Goal: Book appointment/travel/reservation

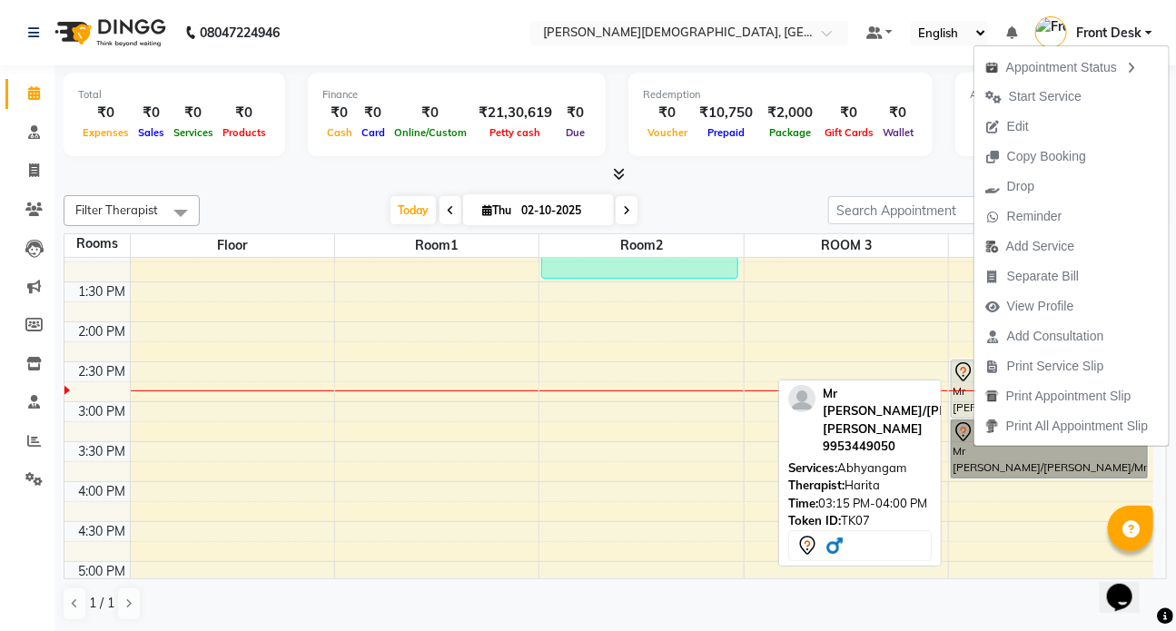
click at [961, 453] on link "Mr [PERSON_NAME]/[PERSON_NAME]/Mrs [PERSON_NAME], TK07, 03:15 PM-04:00 PM, [GEO…" at bounding box center [1049, 448] width 197 height 59
select select "7"
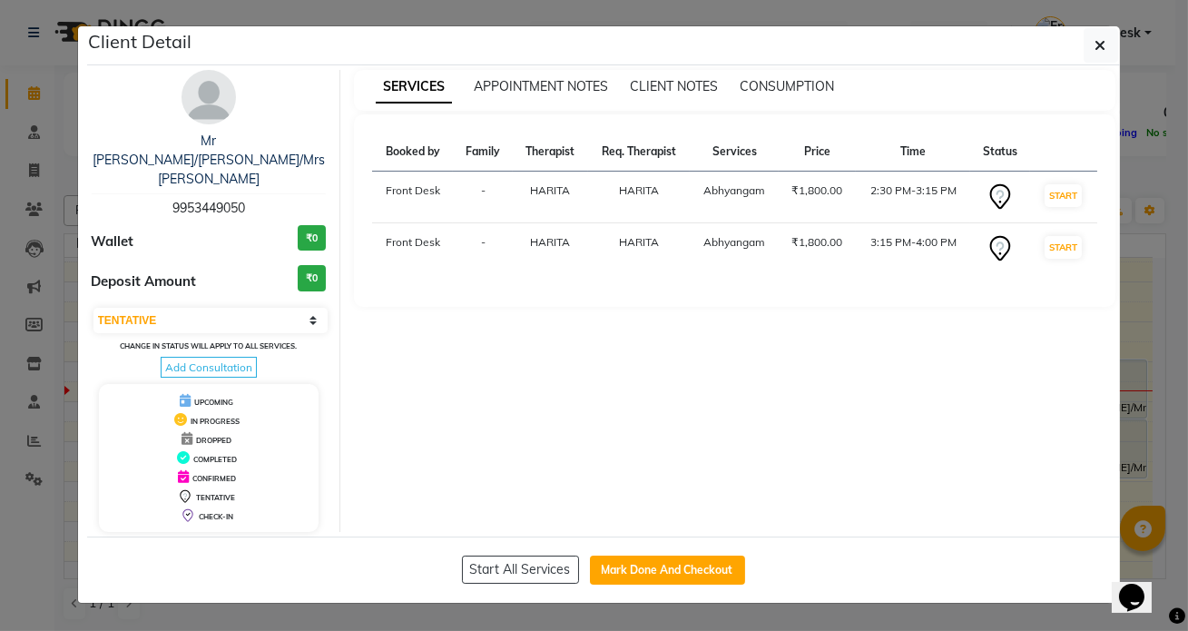
click at [892, 593] on ngb-modal-window "Client Detail Mr [PERSON_NAME]/[PERSON_NAME]/Mrs [PERSON_NAME] 9953449050 Walle…" at bounding box center [594, 315] width 1188 height 631
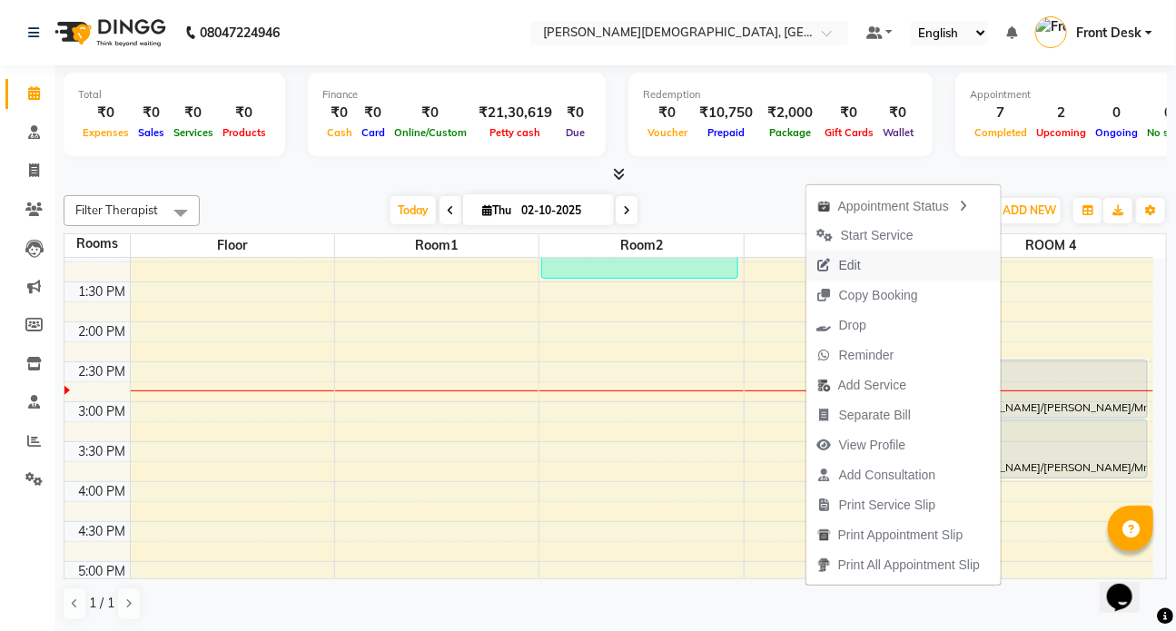
click at [905, 263] on button "Edit" at bounding box center [903, 266] width 194 height 30
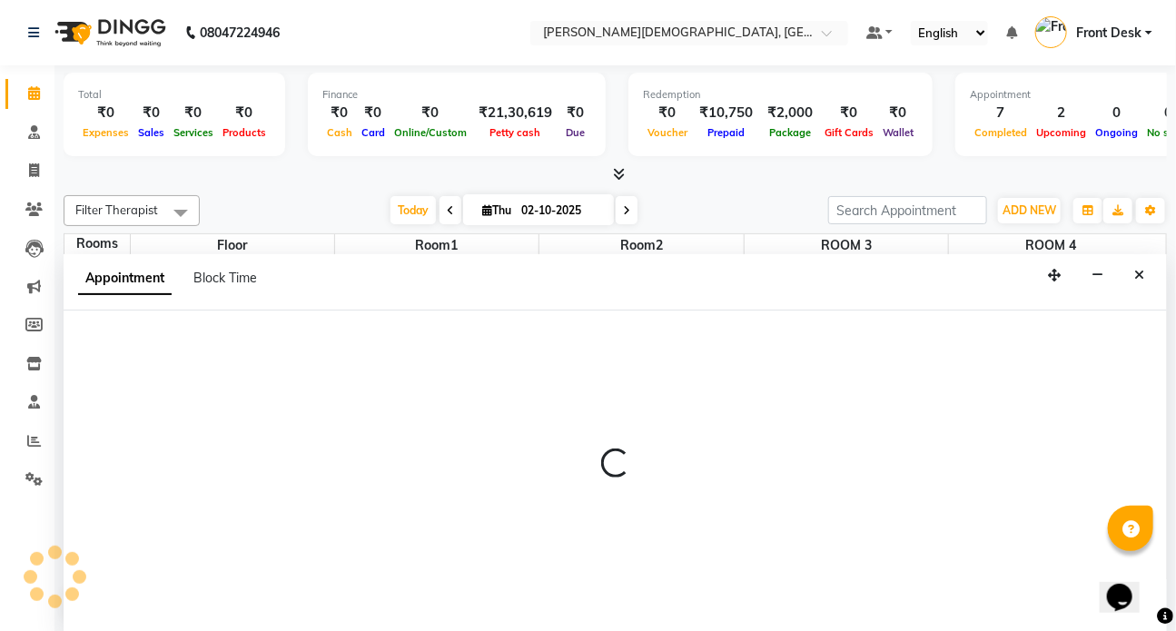
select select "tentative"
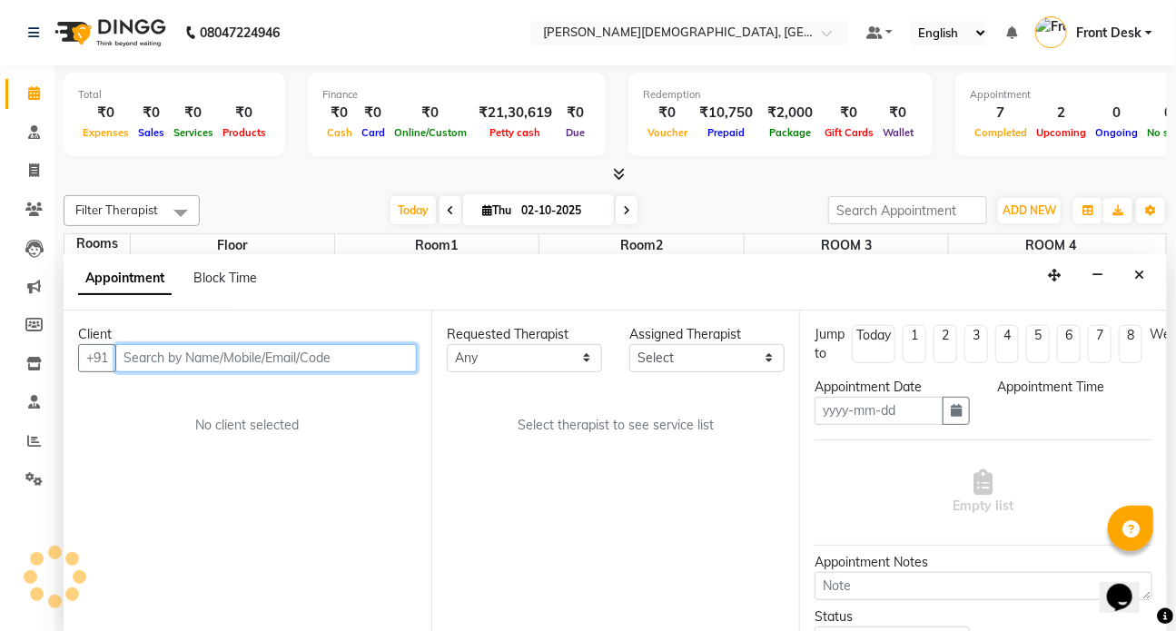
type input "02-10-2025"
select select "92401"
select select "870"
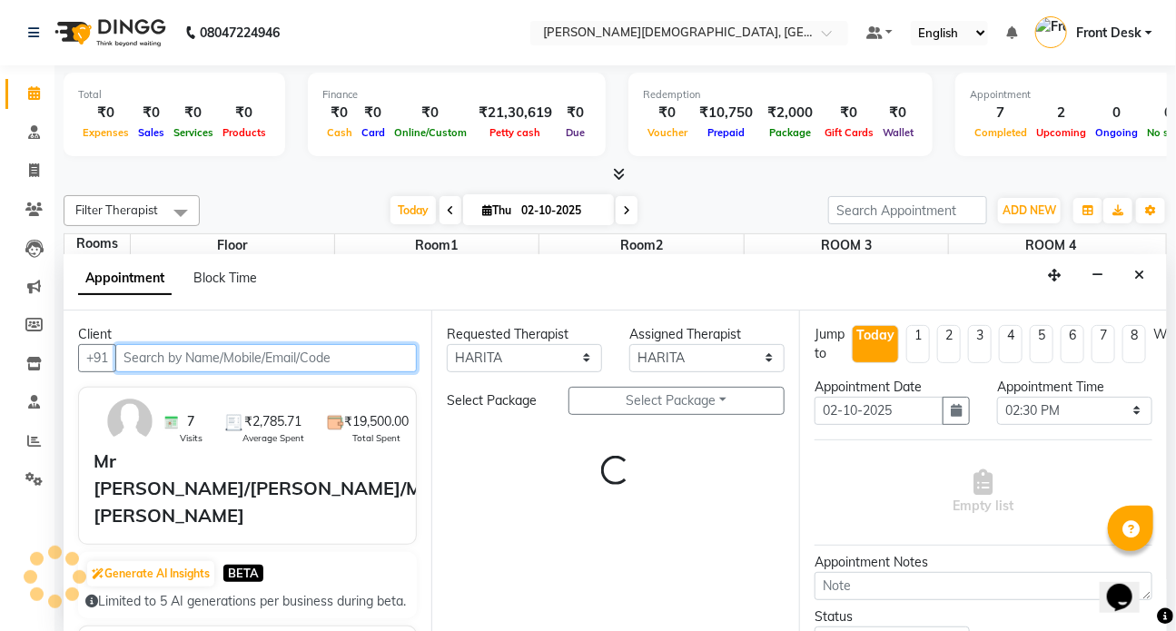
select select "3622"
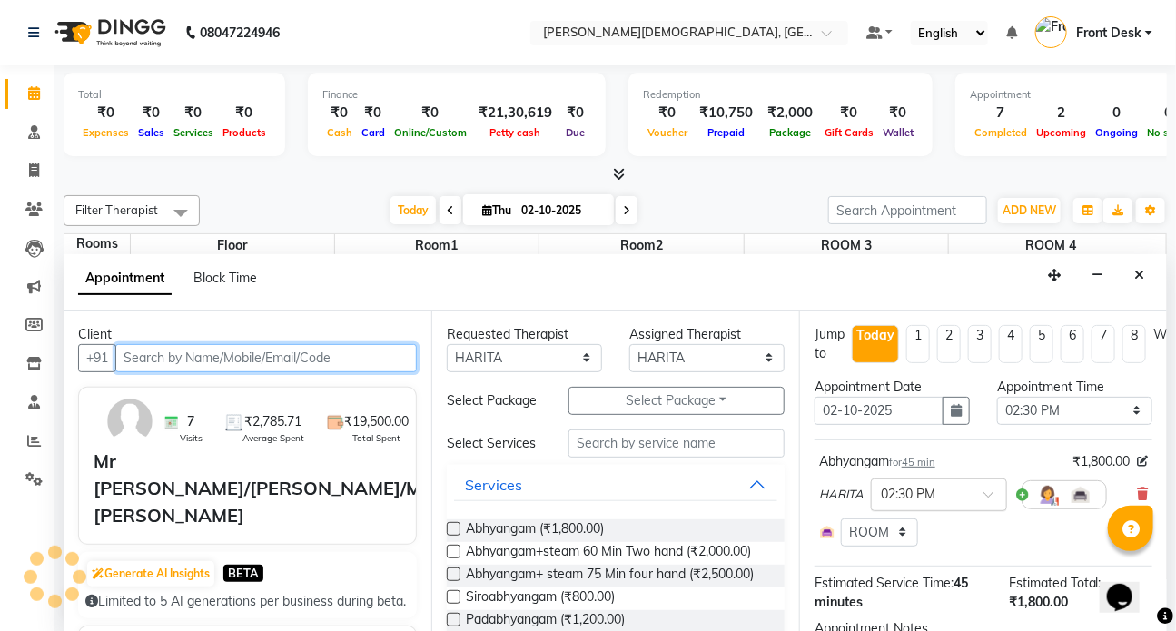
select select "3622"
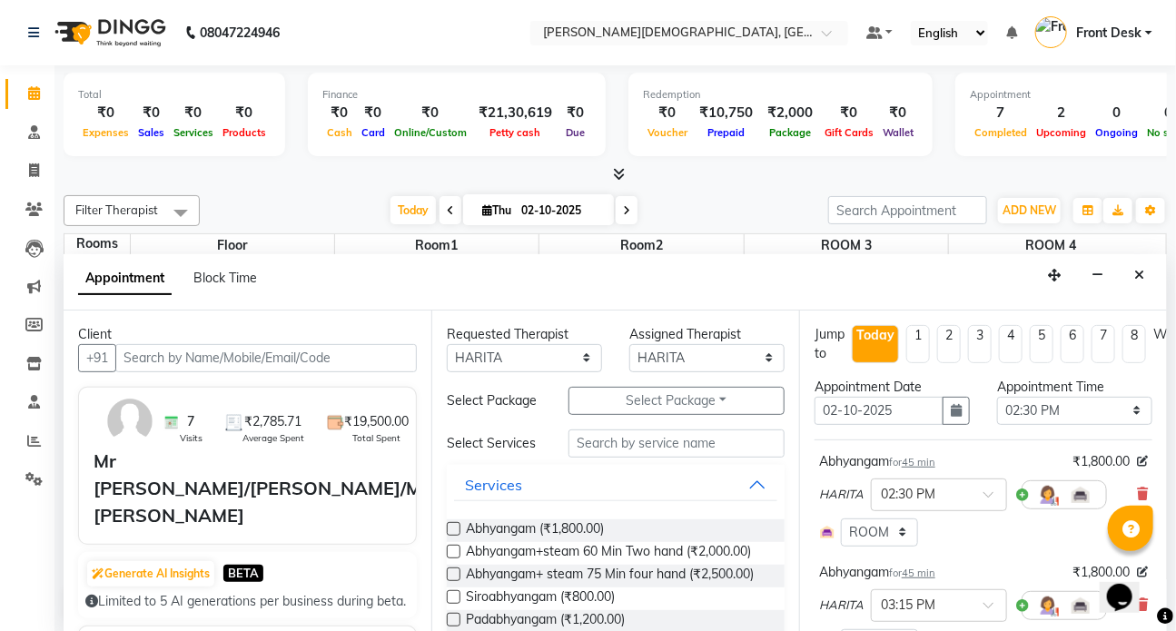
click at [1137, 490] on div "Abhyangam for 45 min ₹1,800.00 HARITA × 02:30 PM Select Room Floor Room1 Room2 …" at bounding box center [983, 499] width 338 height 103
click at [1137, 490] on icon at bounding box center [1142, 494] width 11 height 13
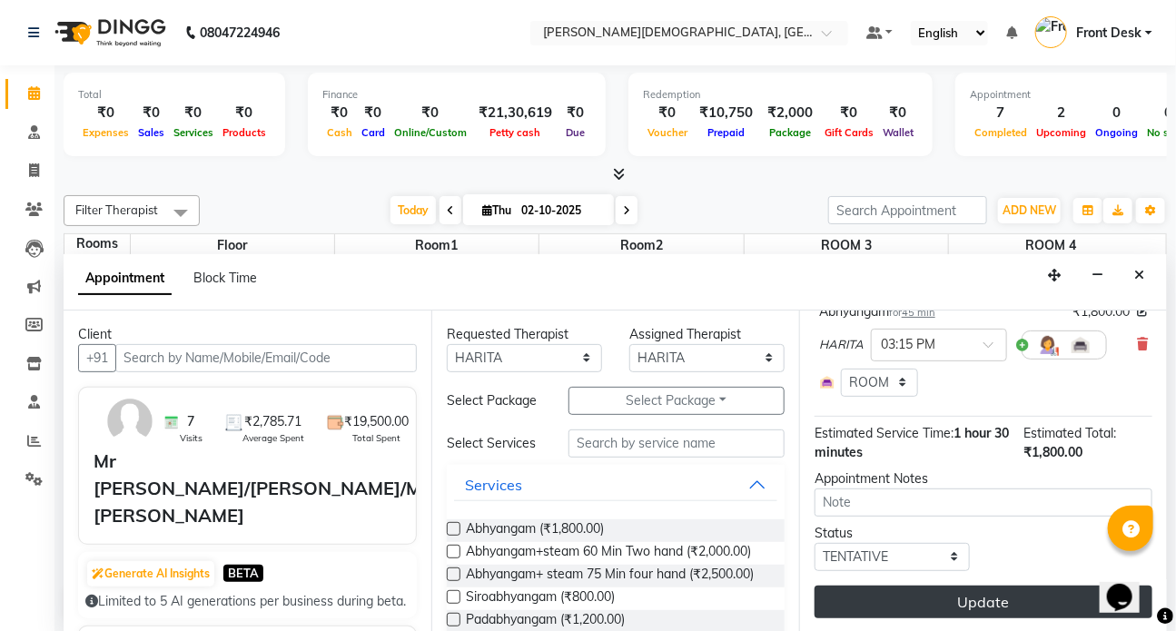
scroll to position [177, 0]
click at [935, 599] on button "Update" at bounding box center [983, 602] width 338 height 33
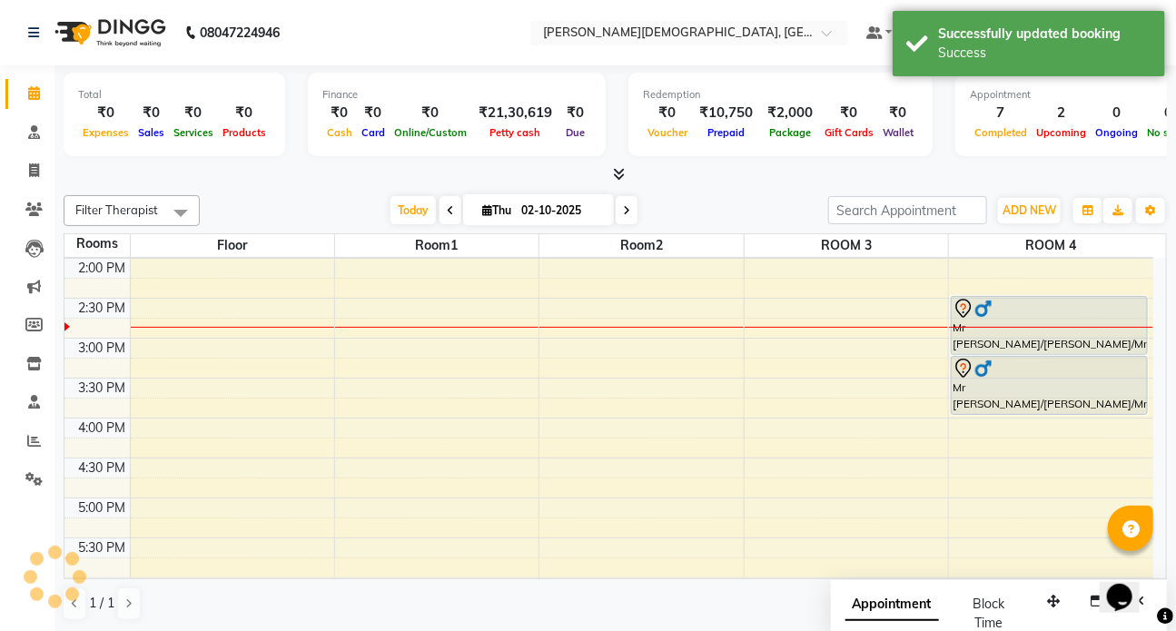
scroll to position [0, 0]
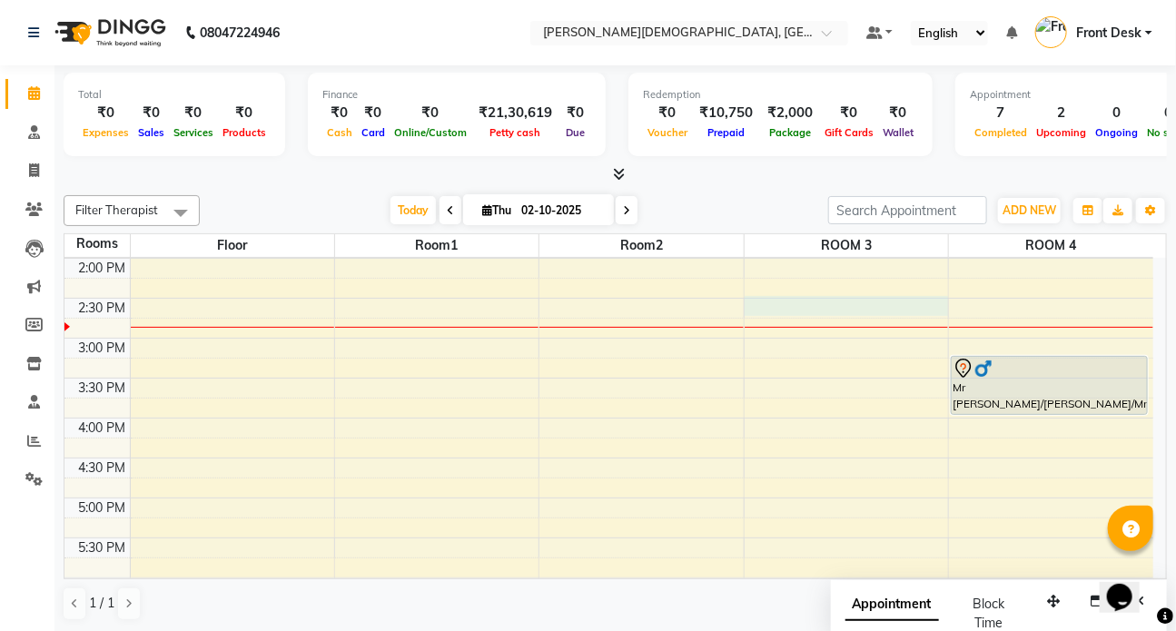
click at [813, 304] on div "7:00 AM 7:30 AM 8:00 AM 8:30 AM 9:00 AM 9:30 AM 10:00 AM 10:30 AM 11:00 AM 11:3…" at bounding box center [608, 258] width 1089 height 1118
select select "tentative"
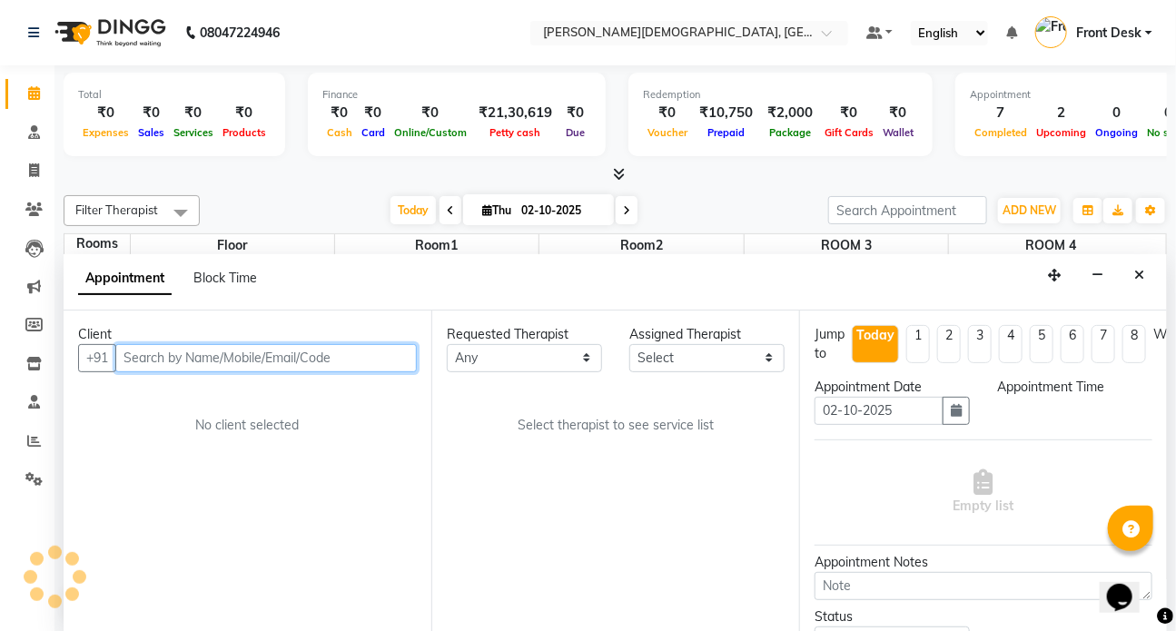
select select "870"
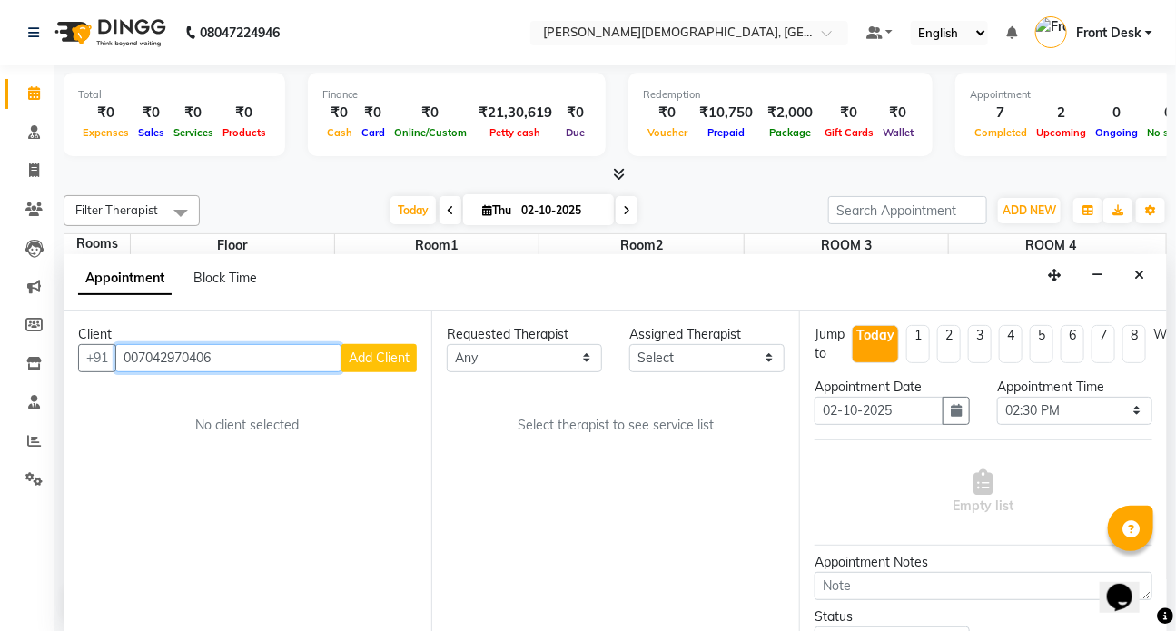
click at [135, 348] on input "007042970406" at bounding box center [228, 358] width 226 height 28
type input "7042970406"
click at [365, 354] on span "Add Client" at bounding box center [379, 358] width 61 height 16
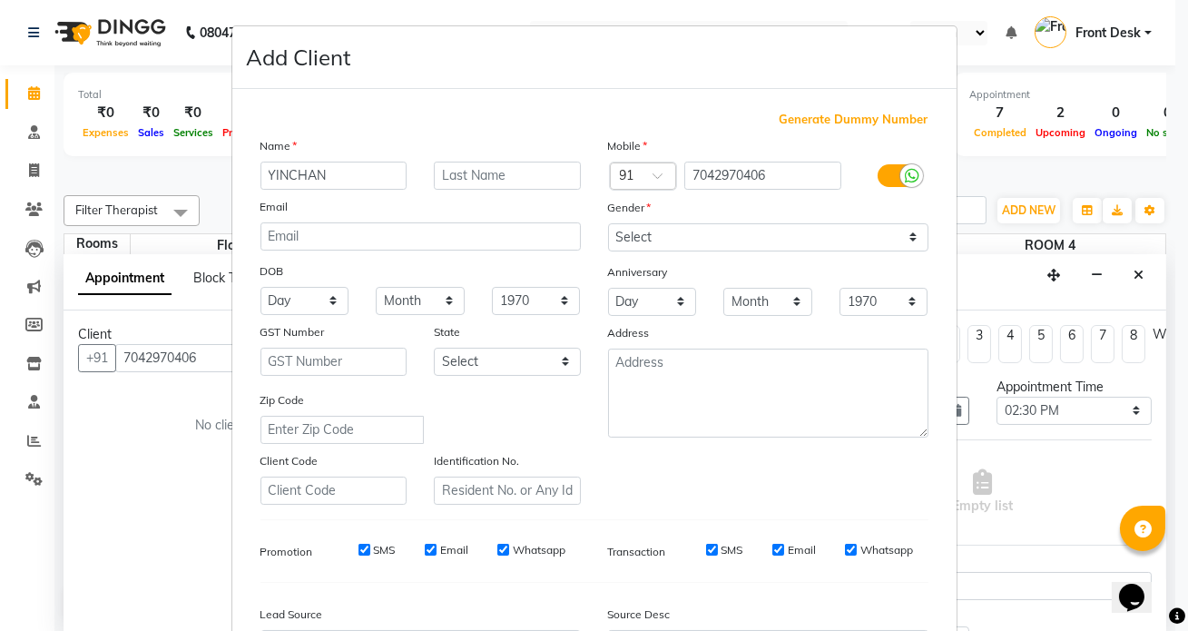
type input "YINCHAN"
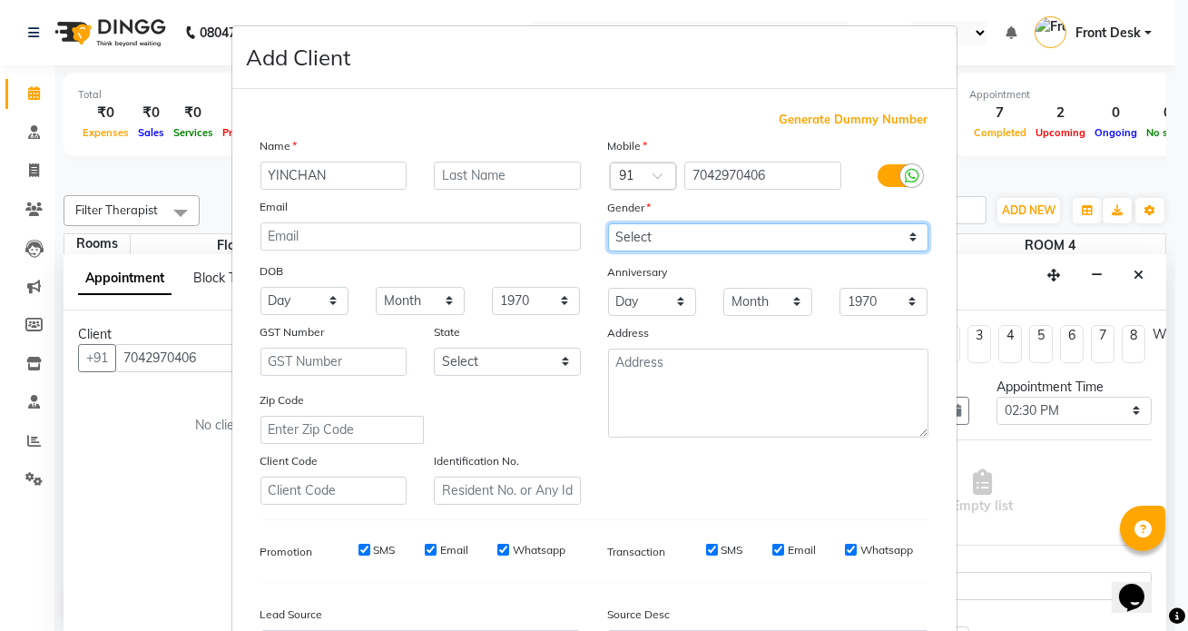
click at [636, 234] on select "Select [DEMOGRAPHIC_DATA] [DEMOGRAPHIC_DATA] Other Prefer Not To Say" at bounding box center [768, 237] width 320 height 28
select select "[DEMOGRAPHIC_DATA]"
click at [608, 223] on select "Select [DEMOGRAPHIC_DATA] [DEMOGRAPHIC_DATA] Other Prefer Not To Say" at bounding box center [768, 237] width 320 height 28
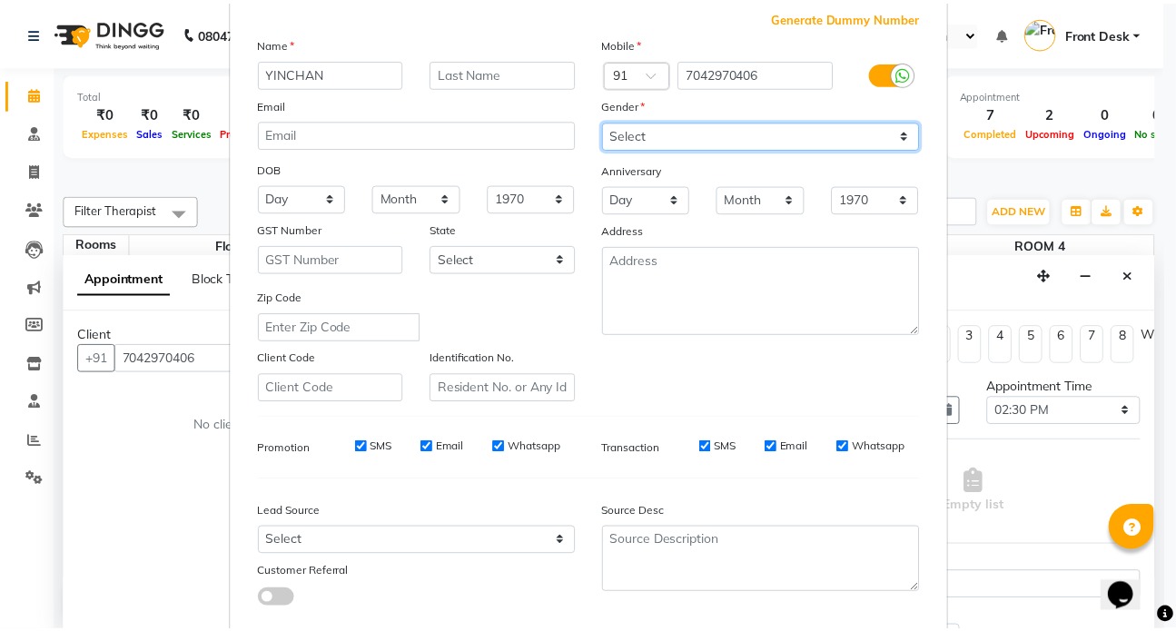
scroll to position [164, 0]
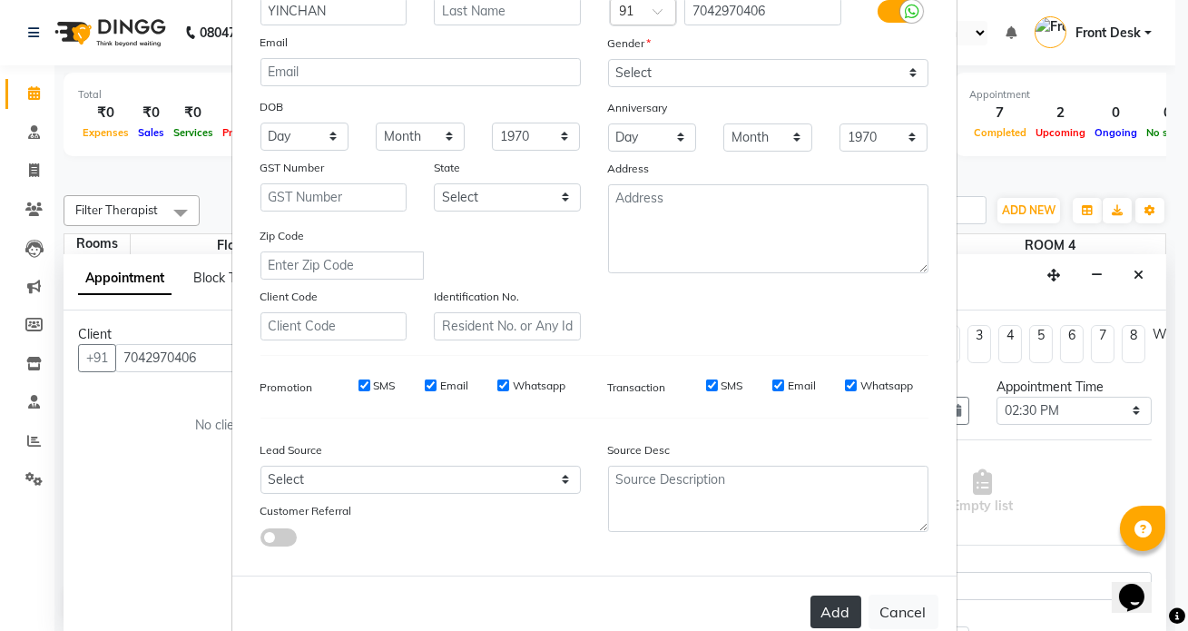
click at [830, 625] on button "Add" at bounding box center [836, 612] width 51 height 33
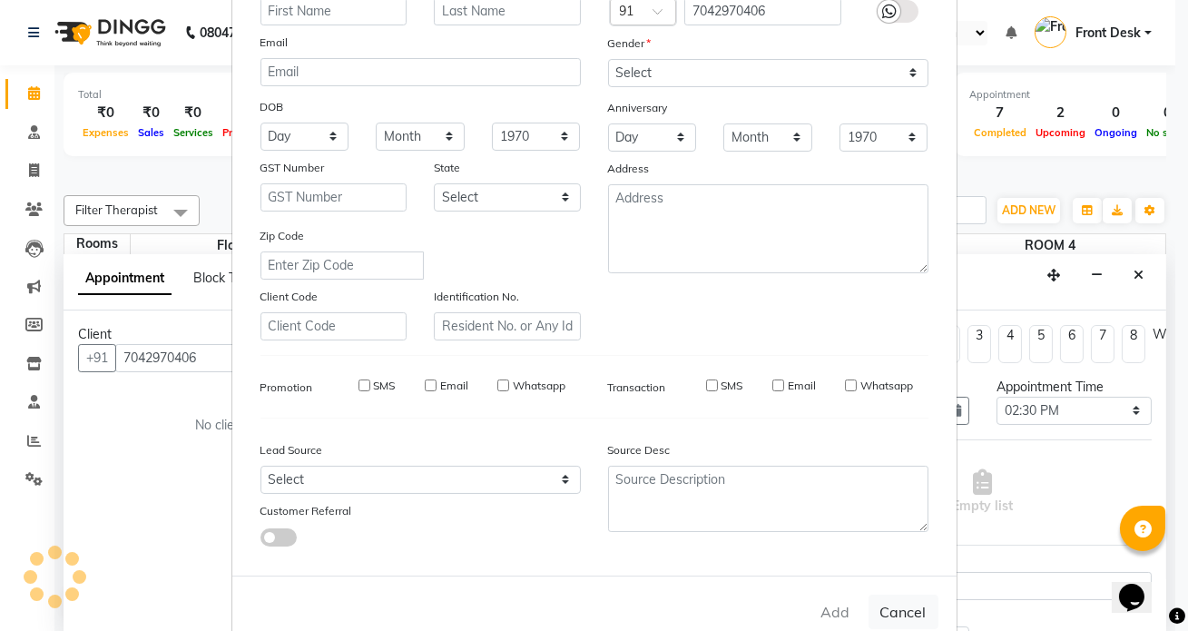
select select
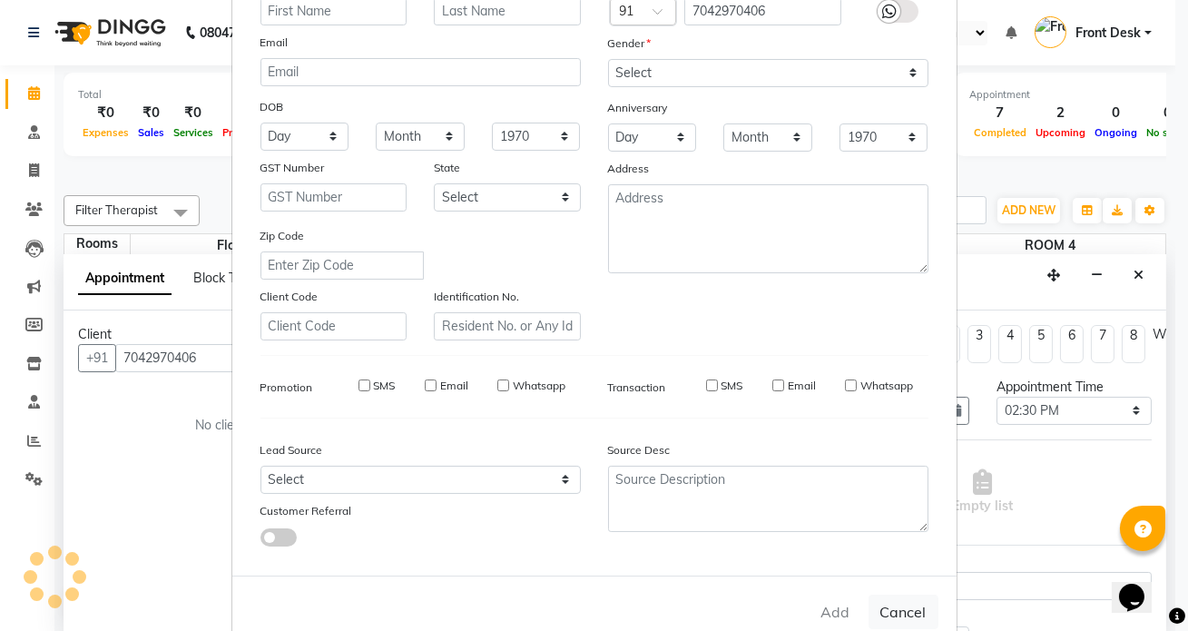
select select
checkbox input "false"
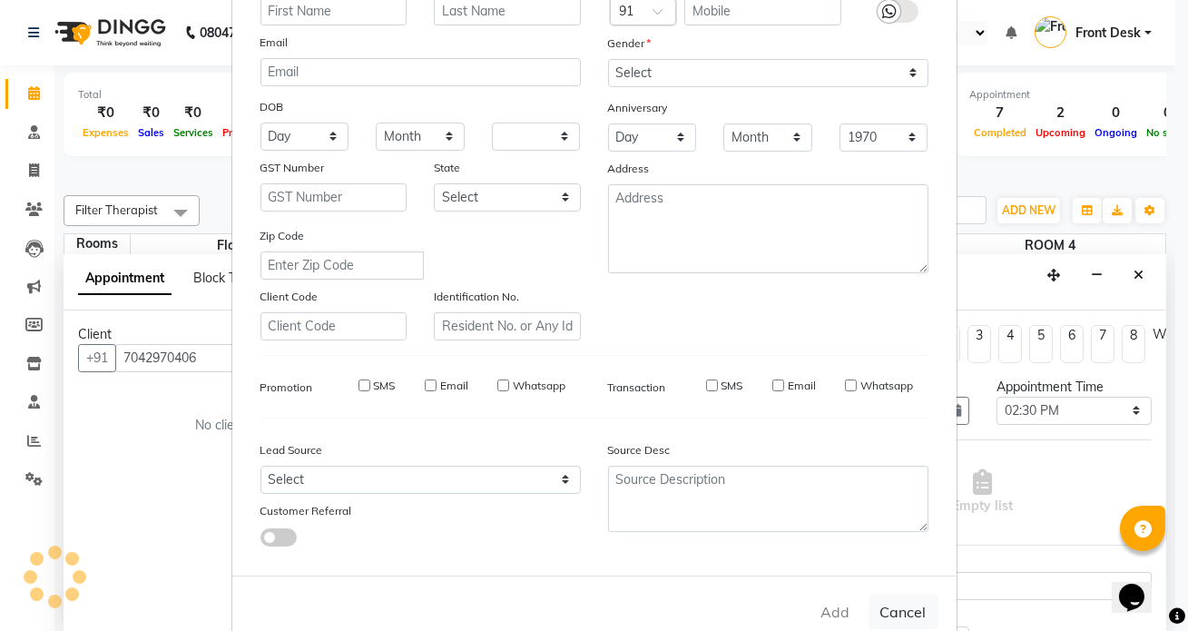
checkbox input "false"
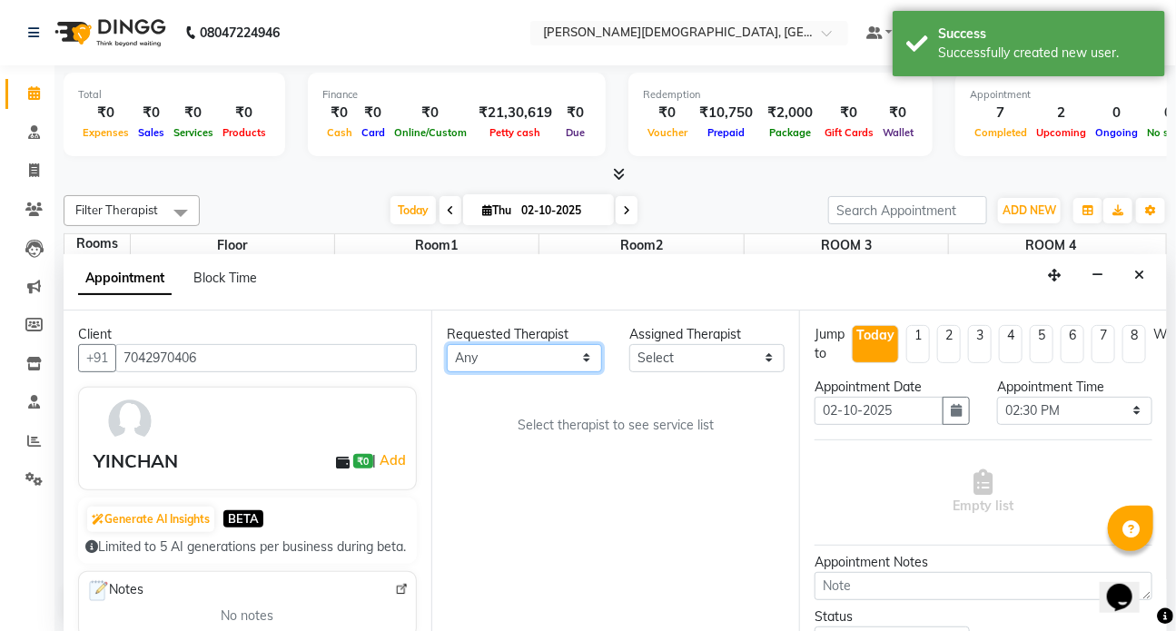
click at [522, 359] on select "Any ANJALI ATUL [PERSON_NAME] Dr [PERSON_NAME] Front Desk HARITA [PERSON_NAME] …" at bounding box center [524, 358] width 155 height 28
select select "90183"
click at [447, 344] on select "Any ANJALI ATUL [PERSON_NAME] Dr [PERSON_NAME] Front Desk HARITA [PERSON_NAME] …" at bounding box center [524, 358] width 155 height 28
select select "90183"
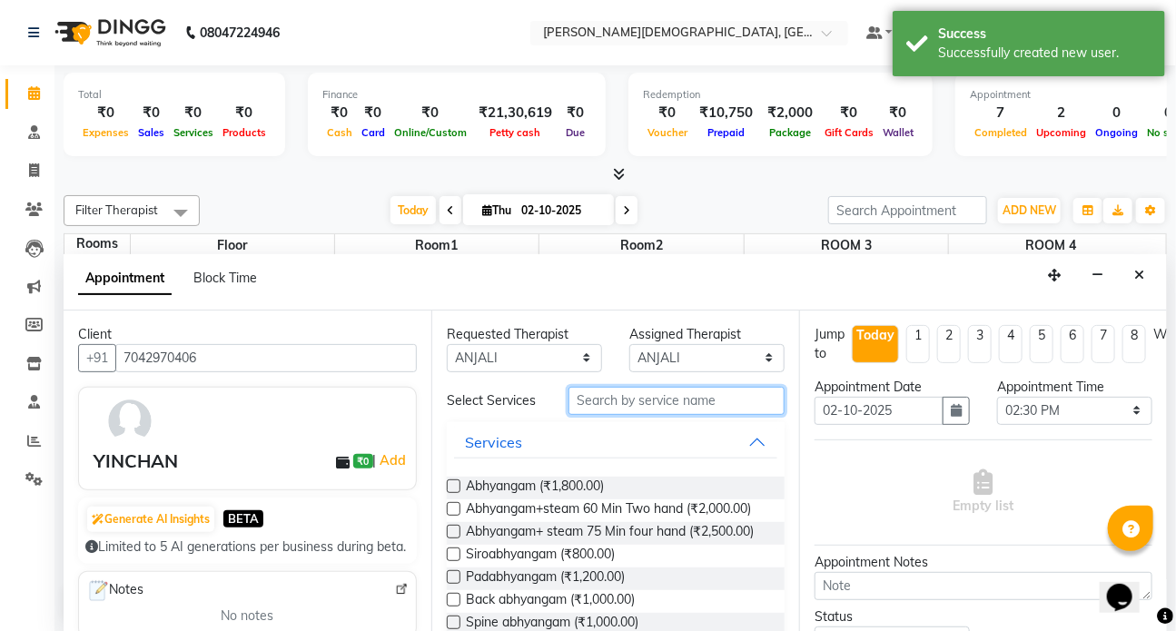
click at [597, 399] on input "text" at bounding box center [676, 401] width 216 height 28
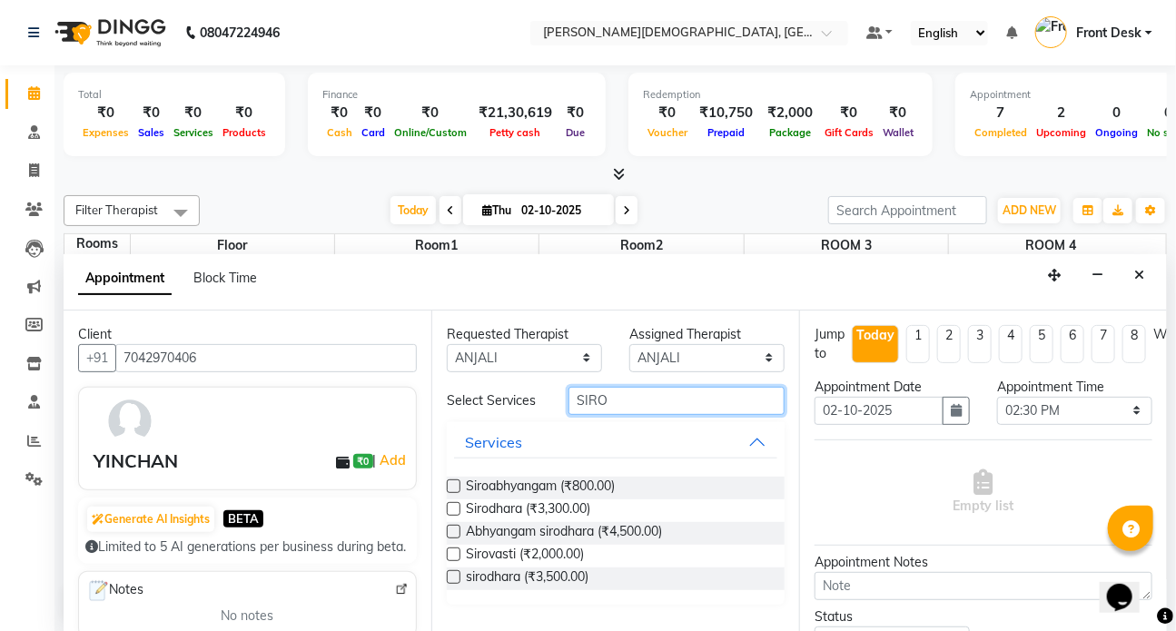
type input "SIRO"
click at [449, 528] on label at bounding box center [454, 532] width 14 height 14
click at [449, 528] on input "checkbox" at bounding box center [453, 533] width 12 height 12
checkbox input "true"
select select "3621"
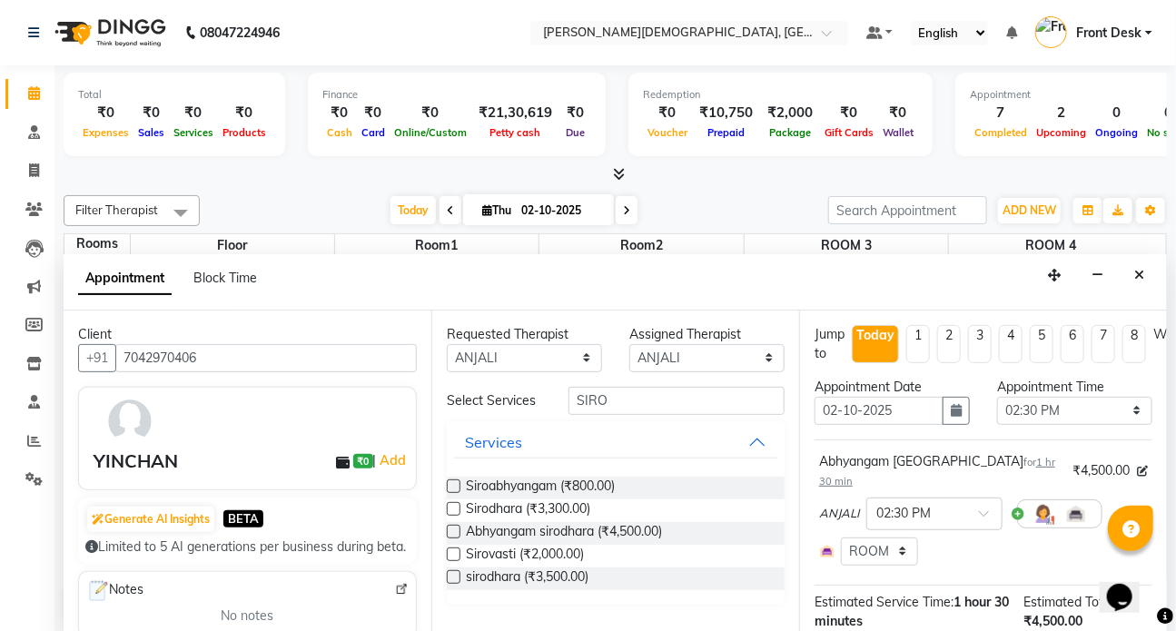
checkbox input "false"
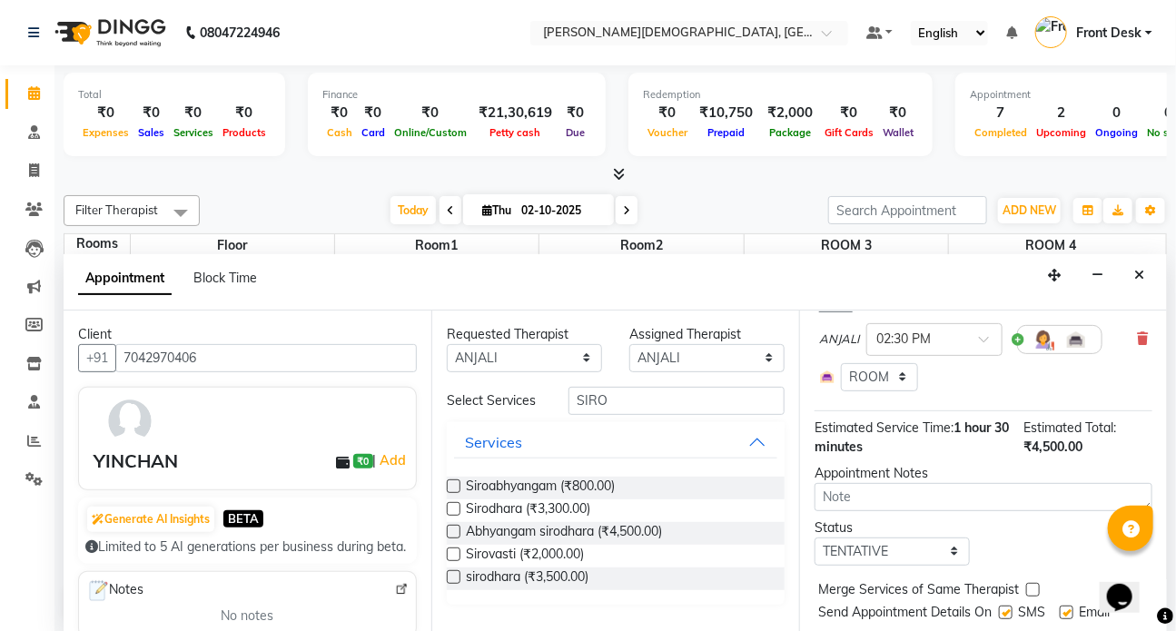
scroll to position [213, 0]
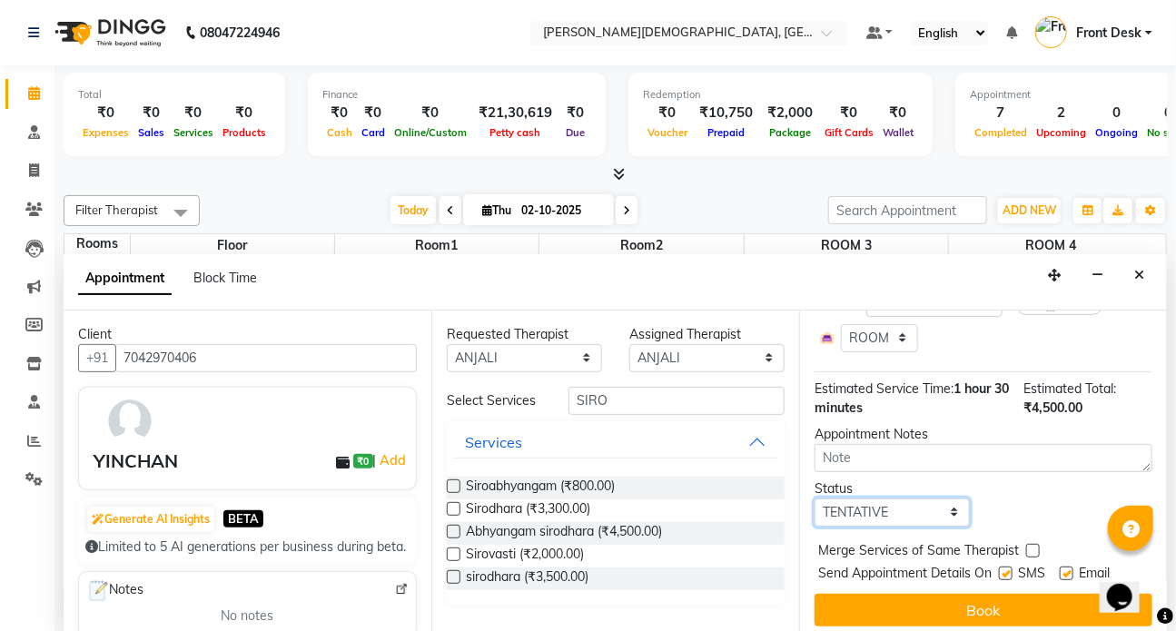
click at [870, 499] on select "Select TENTATIVE CONFIRM CHECK-IN UPCOMING" at bounding box center [891, 512] width 155 height 28
select select "check-in"
click at [814, 498] on select "Select TENTATIVE CONFIRM CHECK-IN UPCOMING" at bounding box center [891, 512] width 155 height 28
click at [1003, 567] on label at bounding box center [1006, 574] width 14 height 14
click at [1003, 569] on input "checkbox" at bounding box center [1005, 575] width 12 height 12
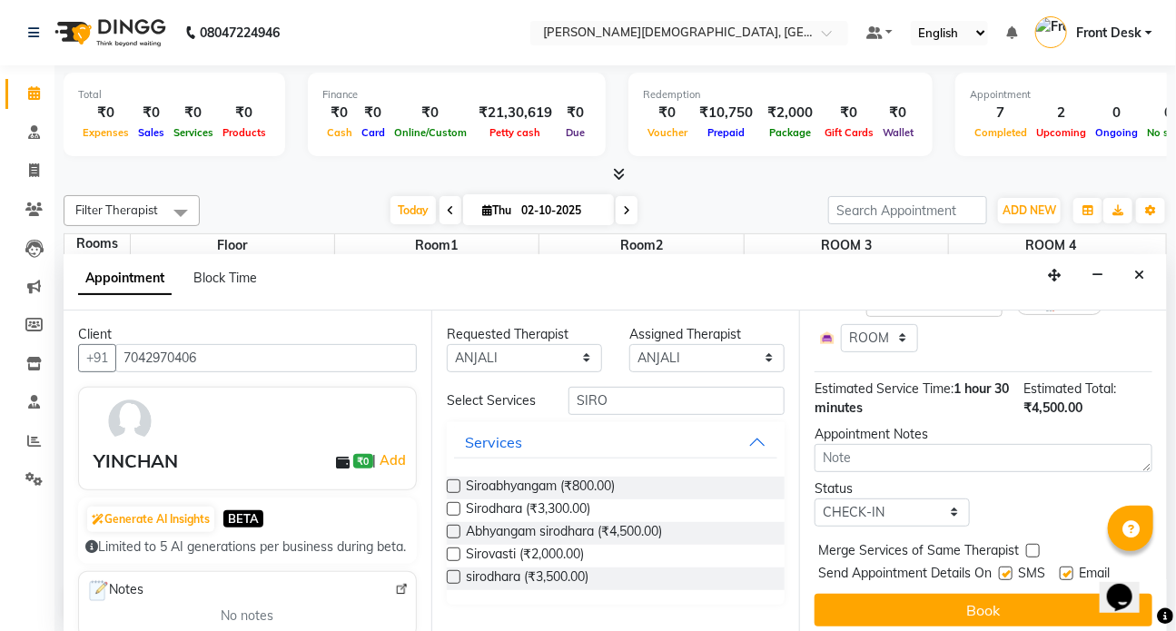
checkbox input "false"
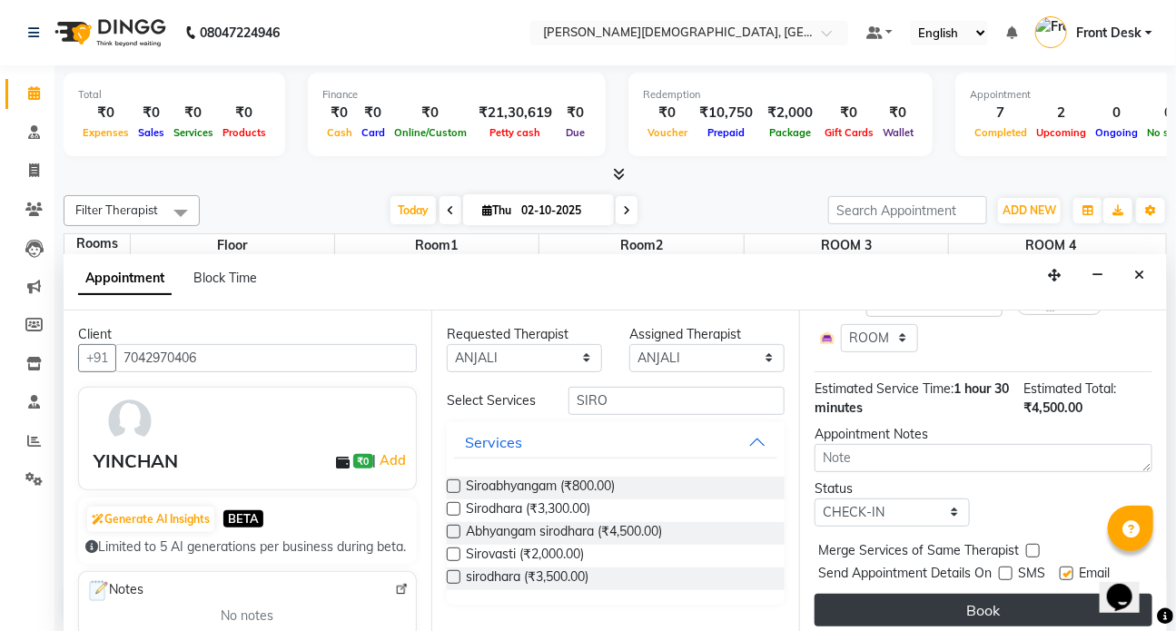
click at [990, 594] on button "Book" at bounding box center [983, 610] width 338 height 33
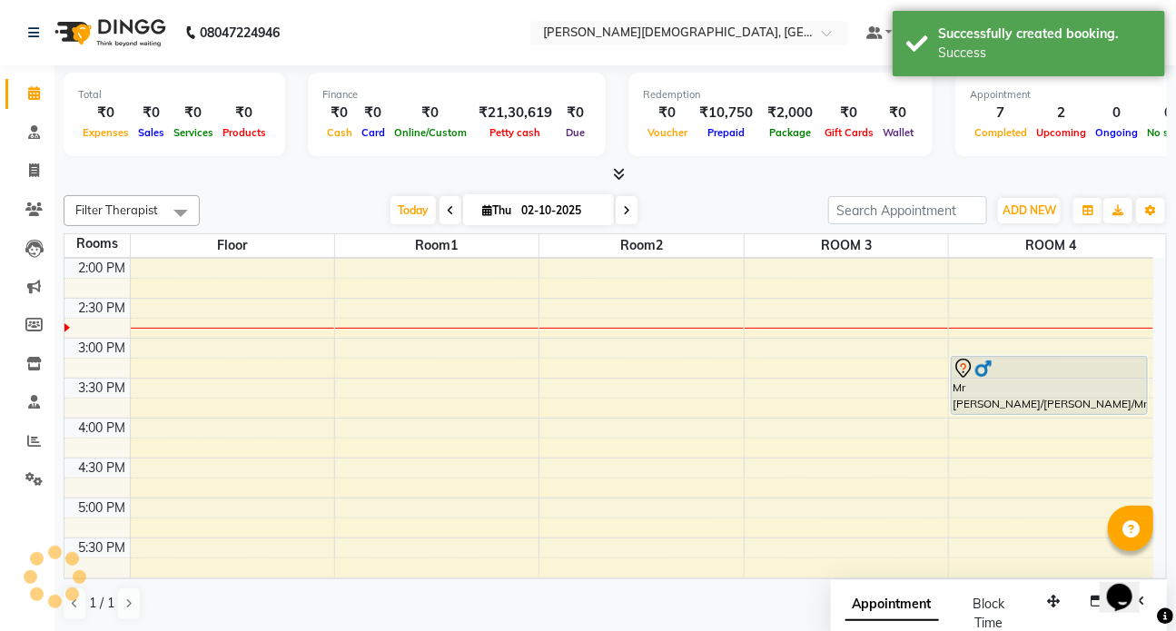
scroll to position [0, 0]
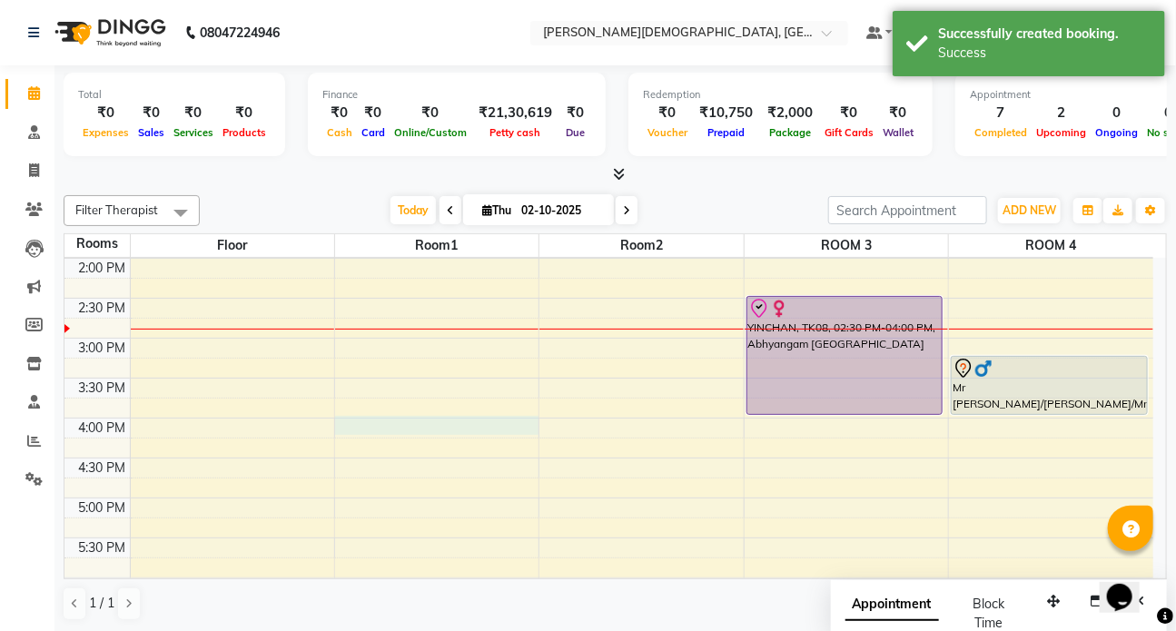
click at [374, 419] on div "7:00 AM 7:30 AM 8:00 AM 8:30 AM 9:00 AM 9:30 AM 10:00 AM 10:30 AM 11:00 AM 11:3…" at bounding box center [608, 258] width 1089 height 1118
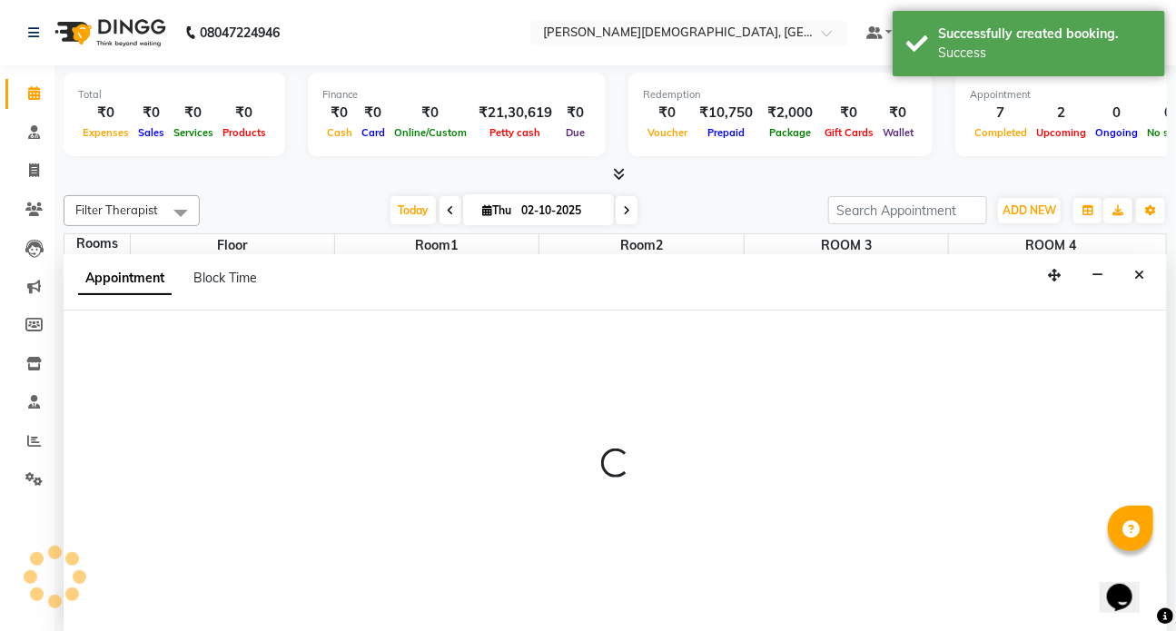
select select "tentative"
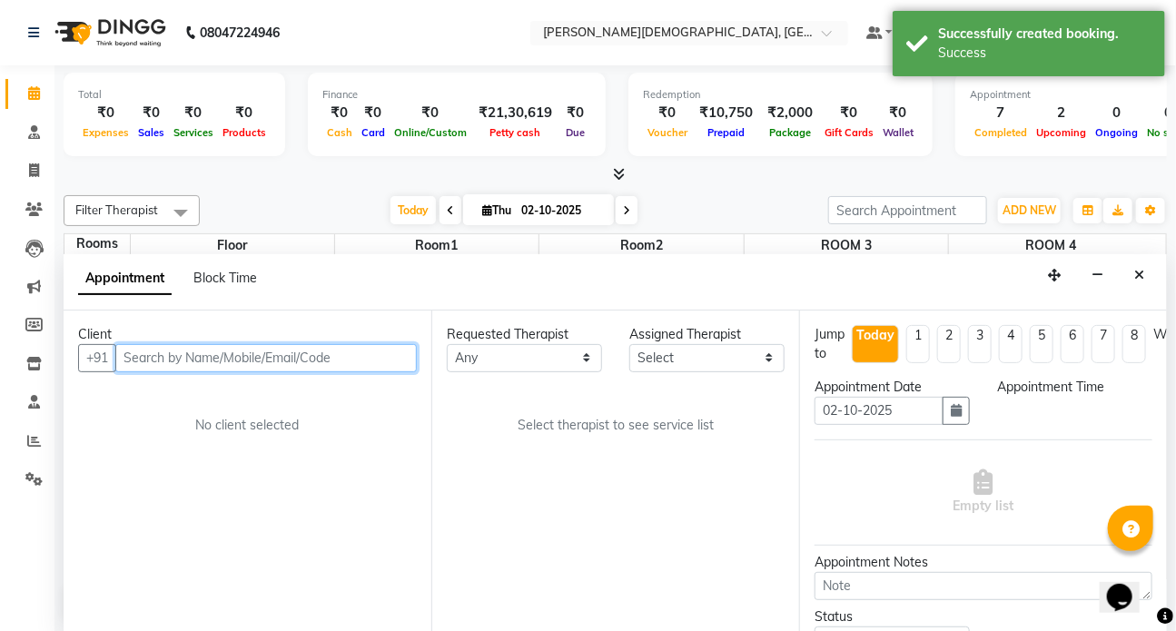
select select "960"
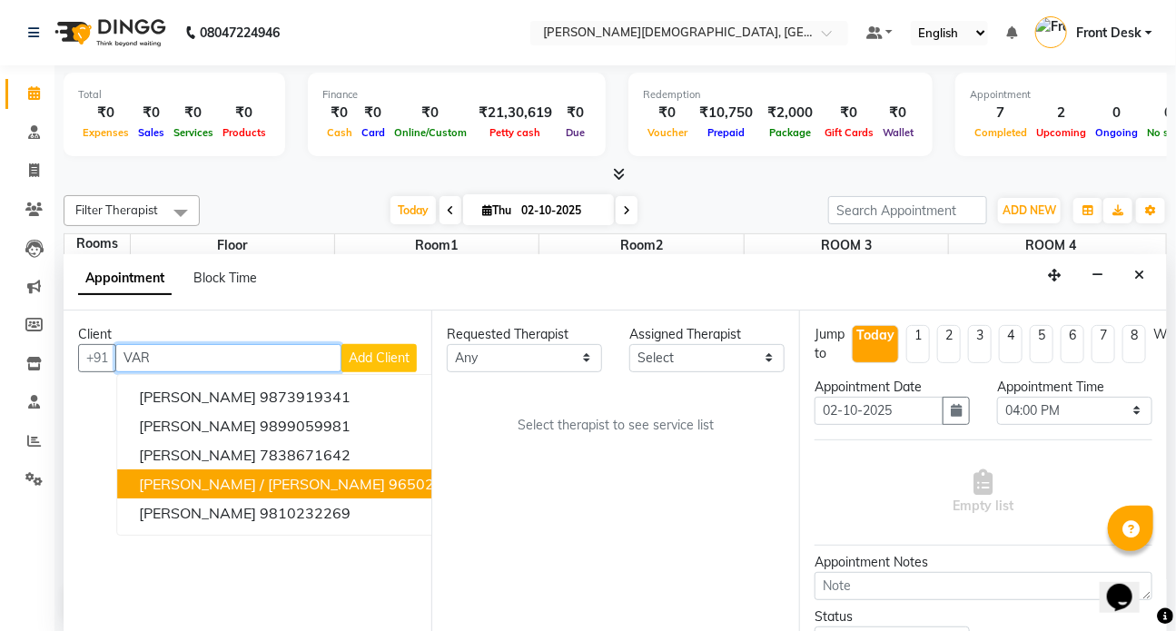
click at [251, 480] on span "[PERSON_NAME] / [PERSON_NAME]" at bounding box center [262, 484] width 246 height 18
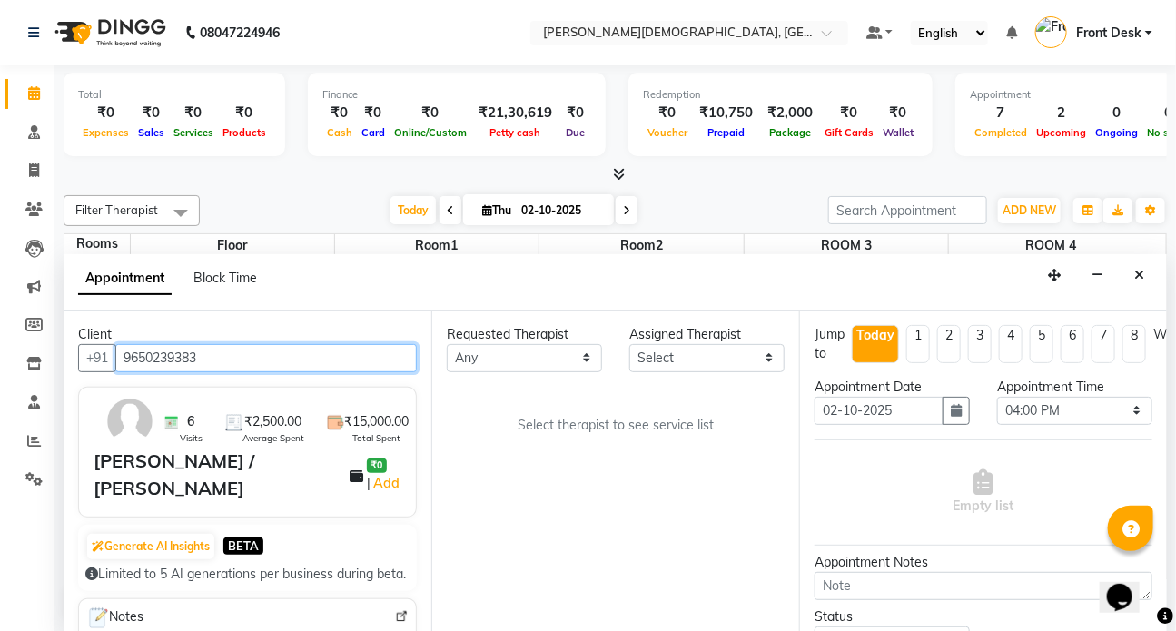
type input "9650239383"
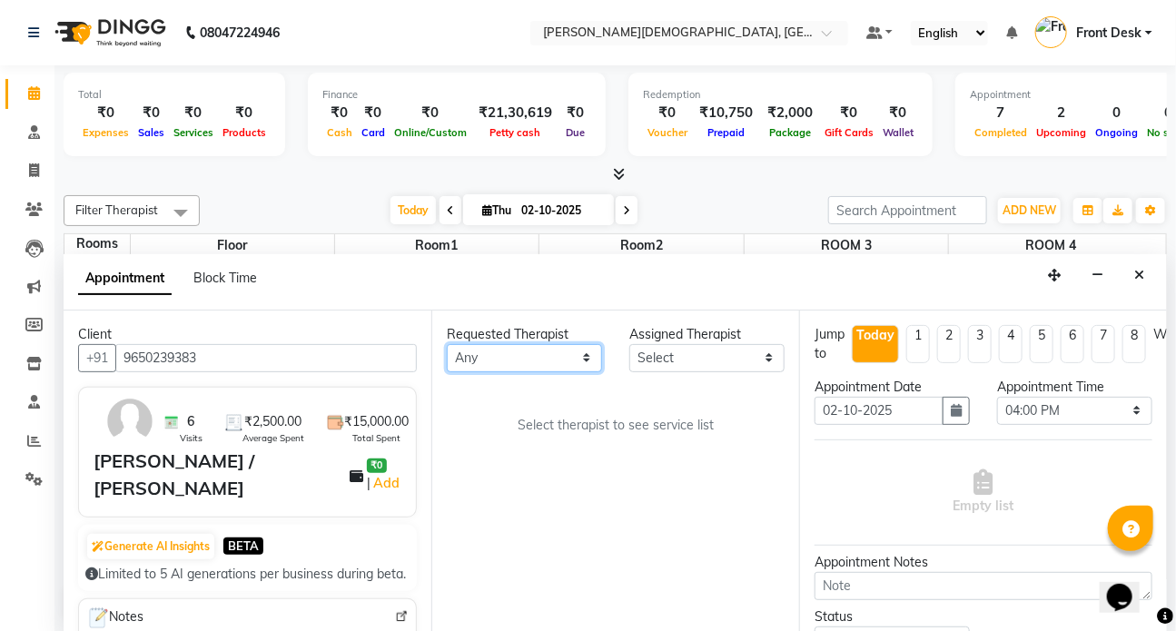
click at [499, 358] on select "Any ANJALI ATUL [PERSON_NAME] Dr [PERSON_NAME] Front Desk HARITA [PERSON_NAME] …" at bounding box center [524, 358] width 155 height 28
select select "93467"
click at [447, 344] on select "Any ANJALI ATUL [PERSON_NAME] Dr [PERSON_NAME] Front Desk HARITA [PERSON_NAME] …" at bounding box center [524, 358] width 155 height 28
select select "93467"
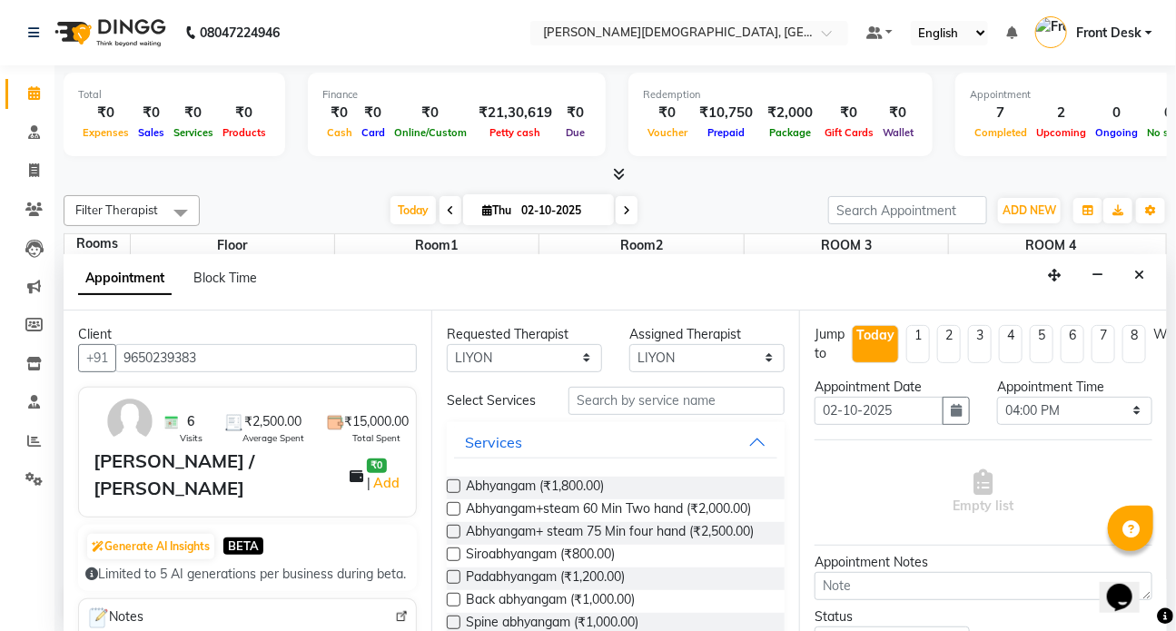
click at [456, 508] on label at bounding box center [454, 509] width 14 height 14
click at [456, 508] on input "checkbox" at bounding box center [453, 511] width 12 height 12
checkbox input "true"
select select "2667"
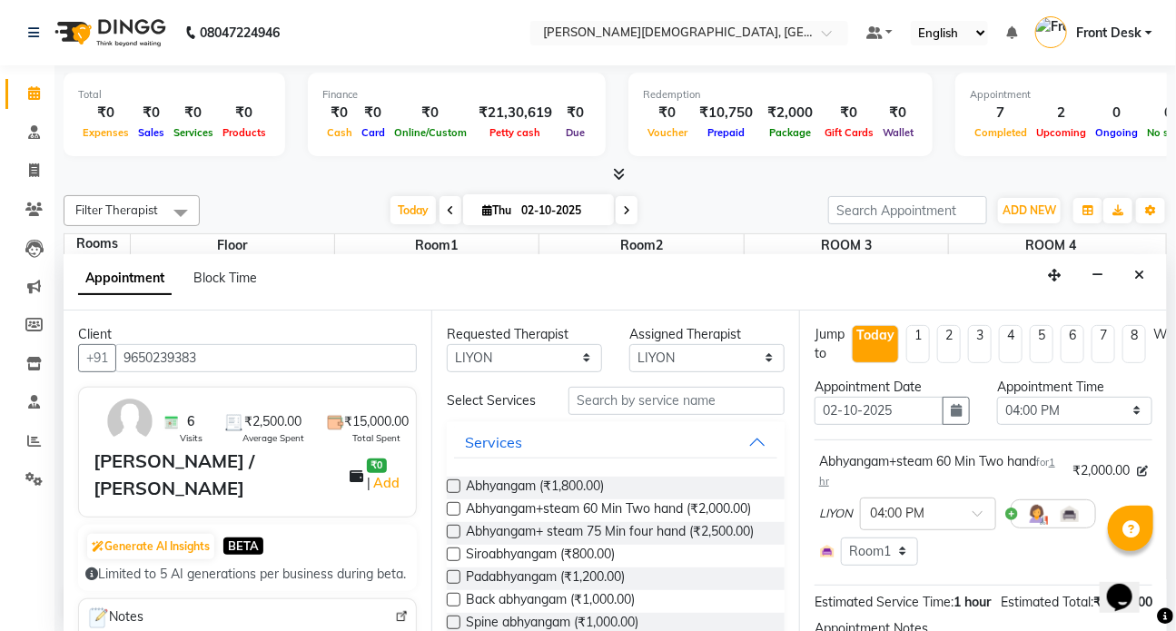
checkbox input "false"
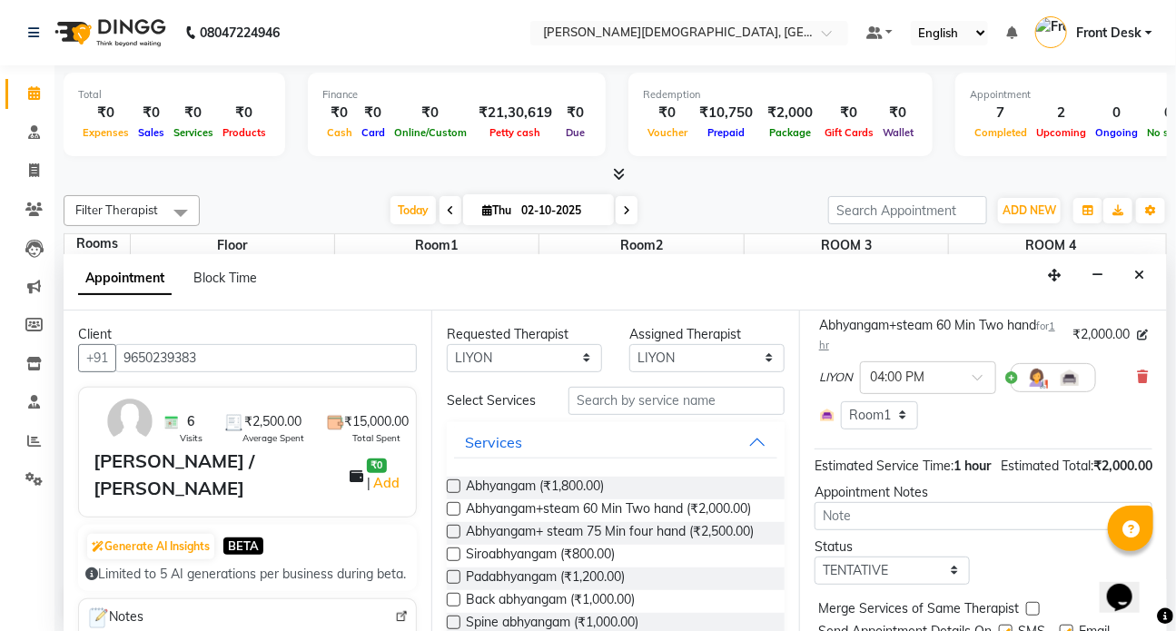
scroll to position [232, 0]
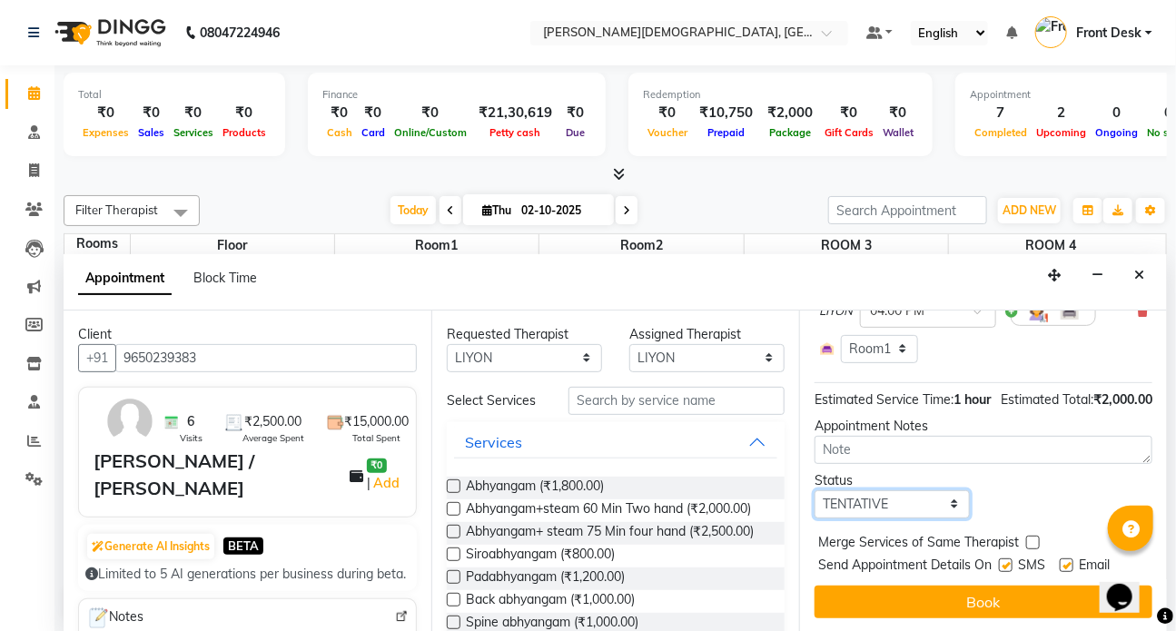
click at [890, 496] on select "Select TENTATIVE CONFIRM CHECK-IN UPCOMING" at bounding box center [891, 504] width 155 height 28
click at [814, 490] on select "Select TENTATIVE CONFIRM CHECK-IN UPCOMING" at bounding box center [891, 504] width 155 height 28
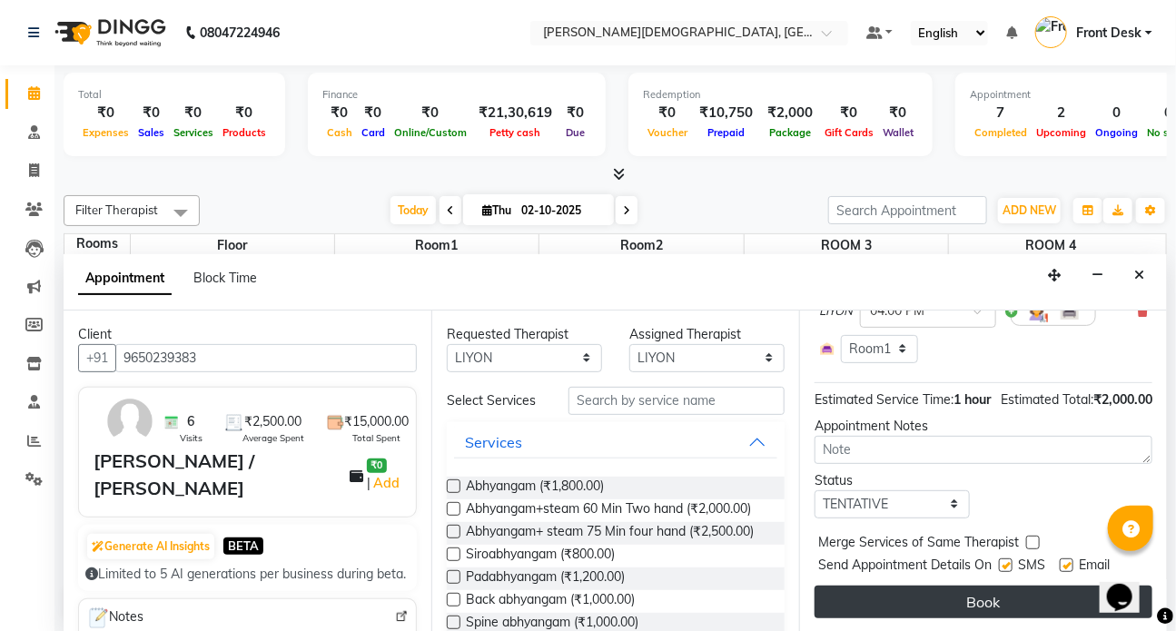
click at [992, 586] on button "Book" at bounding box center [983, 602] width 338 height 33
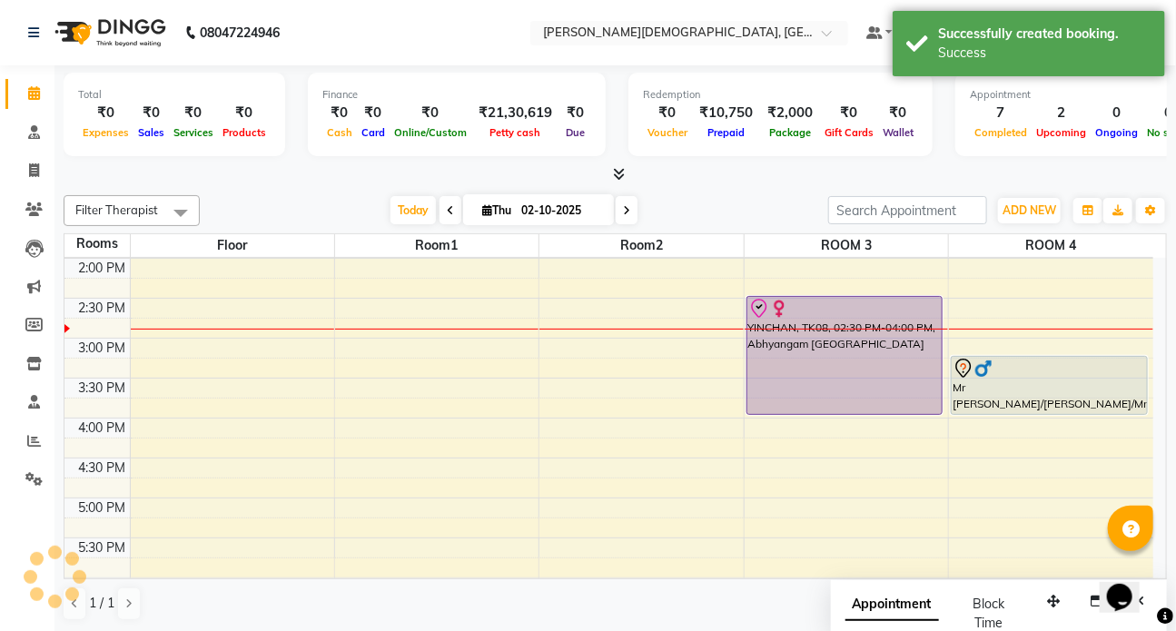
scroll to position [0, 0]
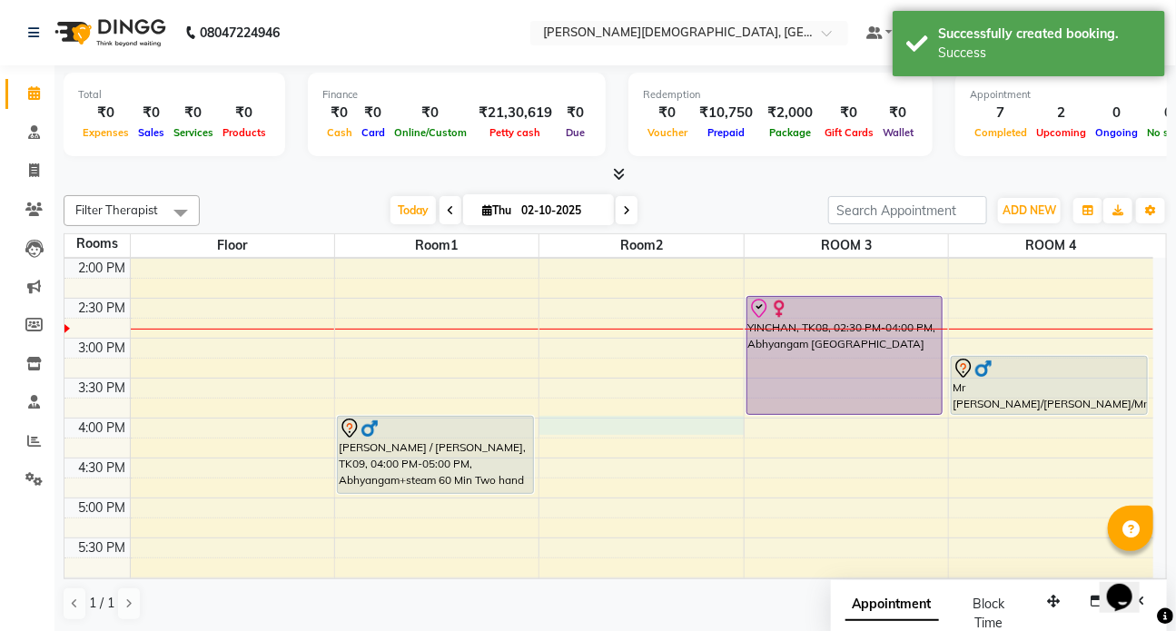
click at [596, 418] on div "7:00 AM 7:30 AM 8:00 AM 8:30 AM 9:00 AM 9:30 AM 10:00 AM 10:30 AM 11:00 AM 11:3…" at bounding box center [608, 258] width 1089 height 1118
select select "960"
select select "tentative"
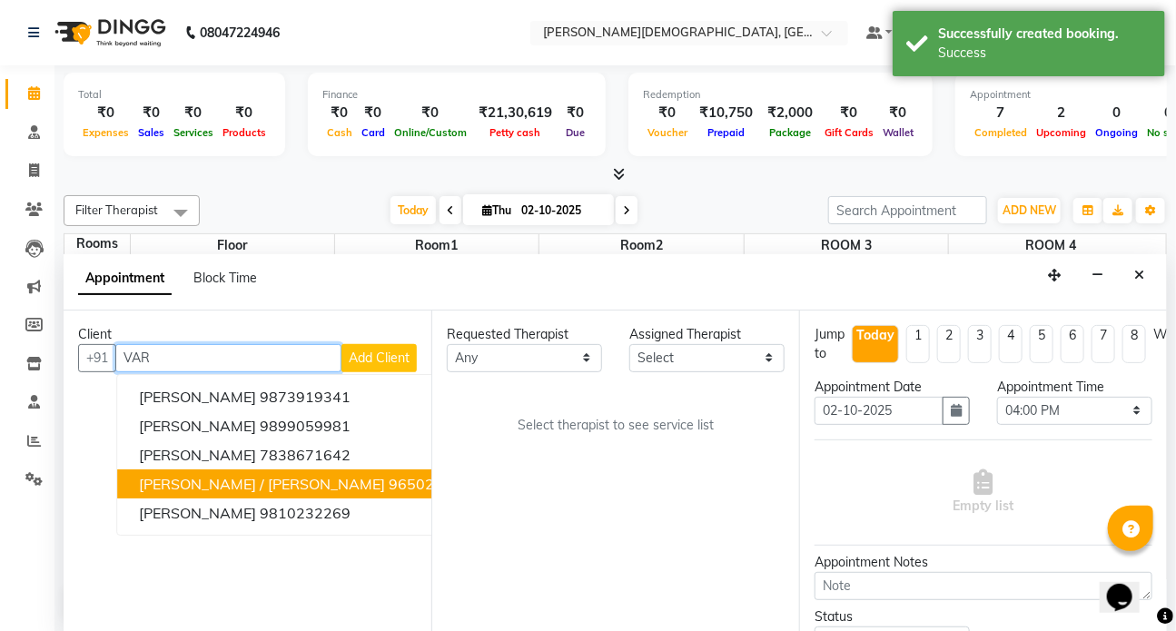
click at [261, 481] on span "[PERSON_NAME] / [PERSON_NAME]" at bounding box center [262, 484] width 246 height 18
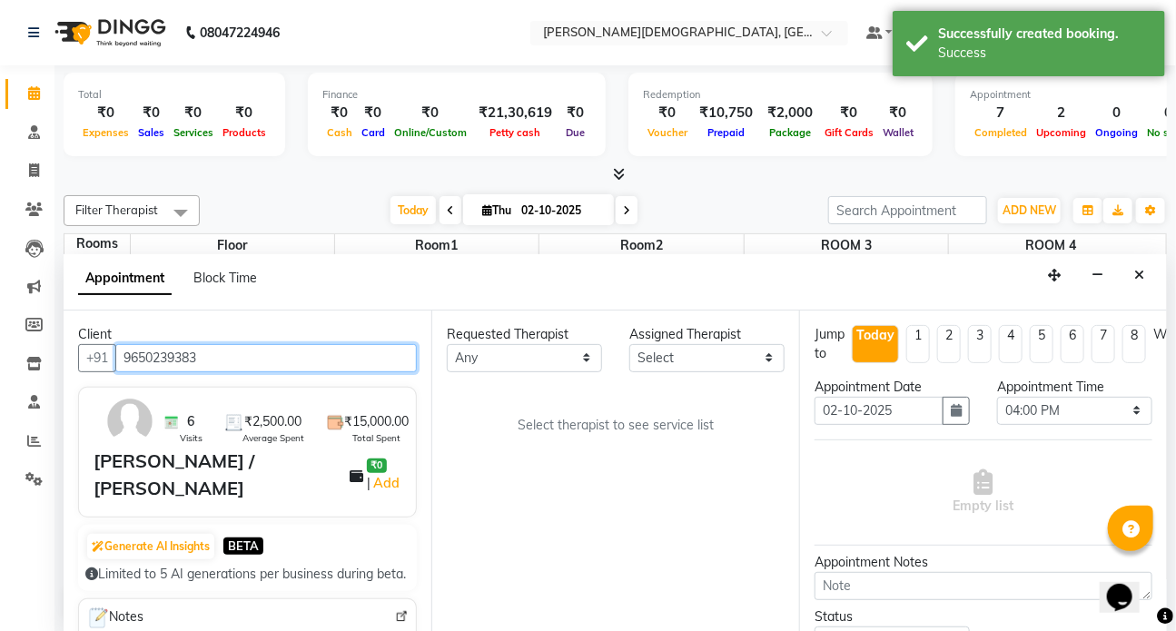
type input "9650239383"
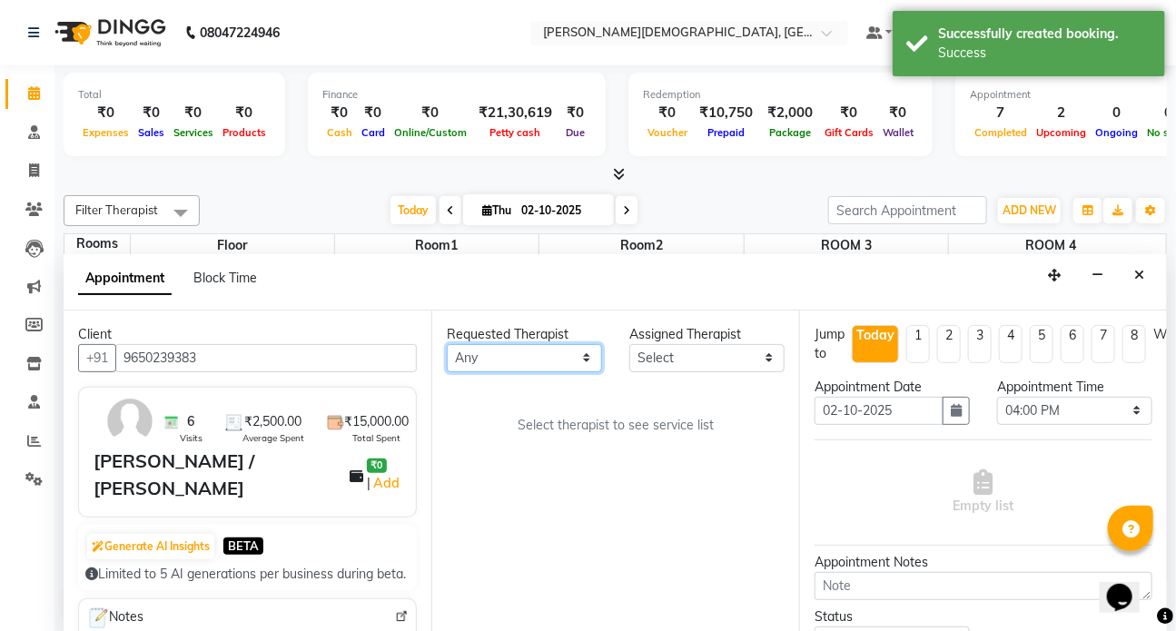
click at [513, 363] on select "Any ANJALI ATUL [PERSON_NAME] Dr [PERSON_NAME] Front Desk HARITA [PERSON_NAME] …" at bounding box center [524, 358] width 155 height 28
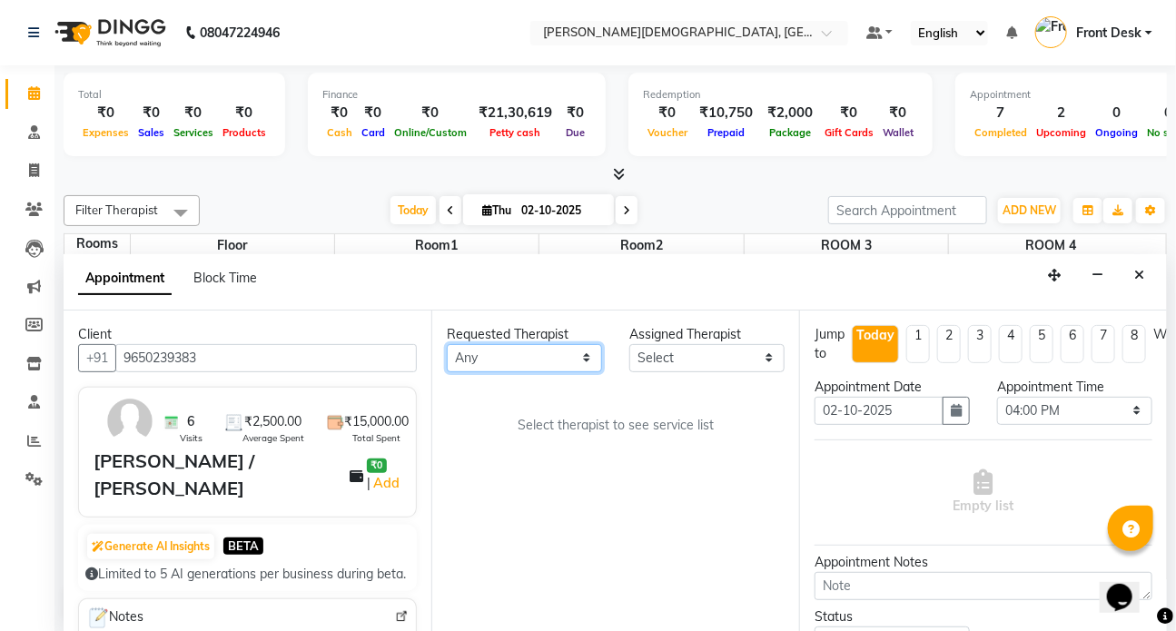
select select "90183"
click at [447, 344] on select "Any ANJALI ATUL [PERSON_NAME] Dr [PERSON_NAME] Front Desk HARITA [PERSON_NAME] …" at bounding box center [524, 358] width 155 height 28
select select "90183"
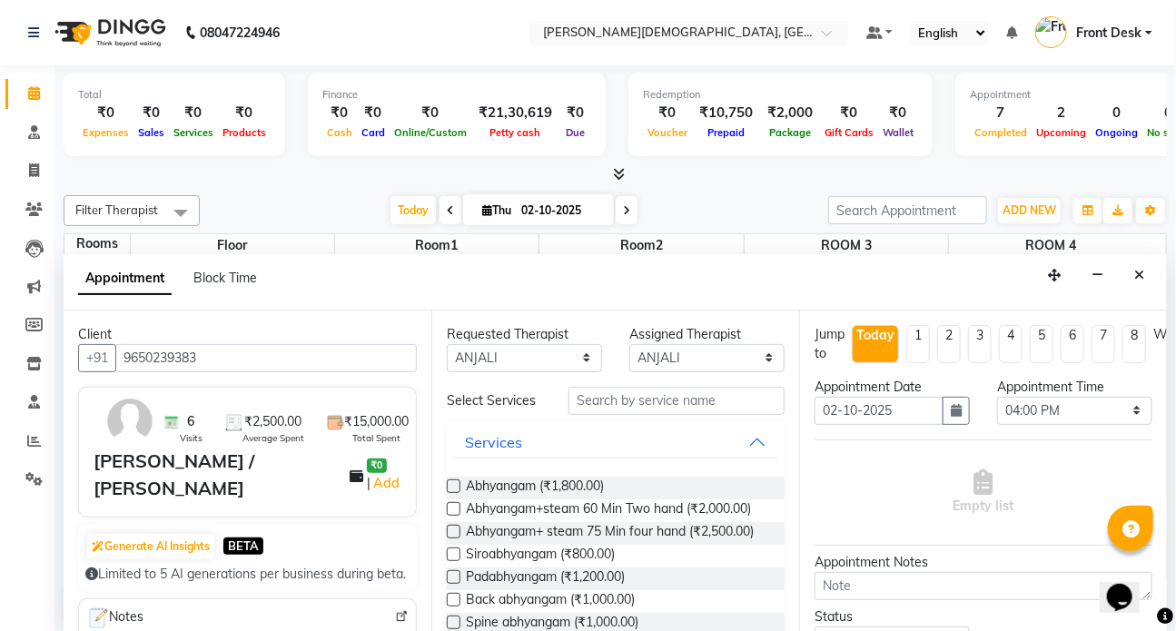
click at [453, 509] on label at bounding box center [454, 509] width 14 height 14
click at [453, 509] on input "checkbox" at bounding box center [453, 511] width 12 height 12
checkbox input "true"
select select "2668"
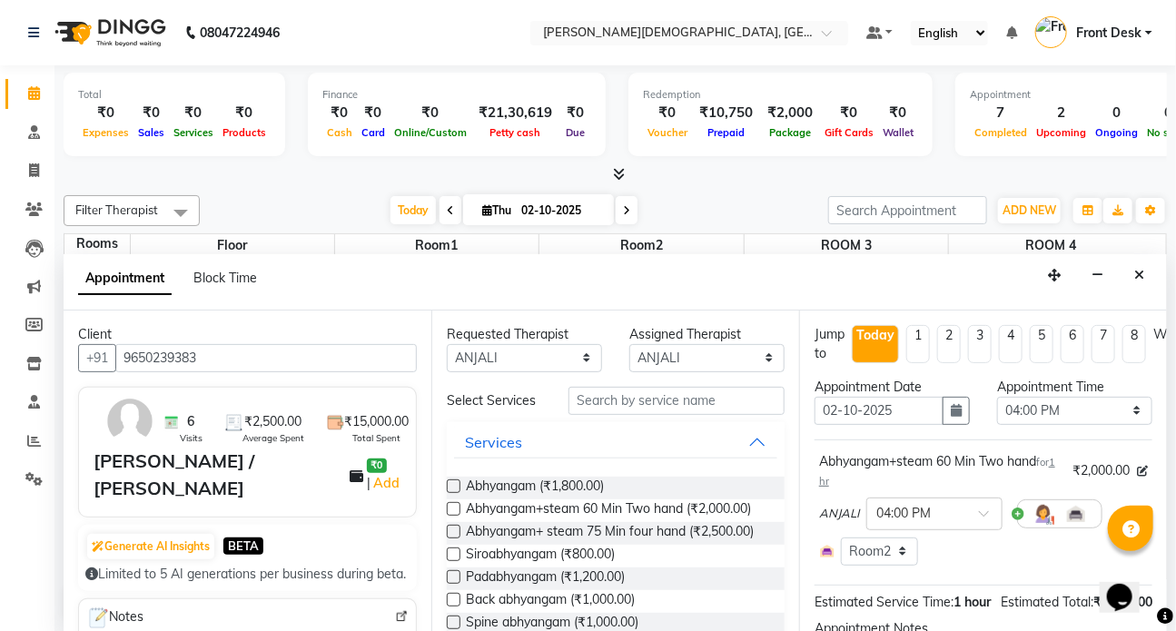
checkbox input "false"
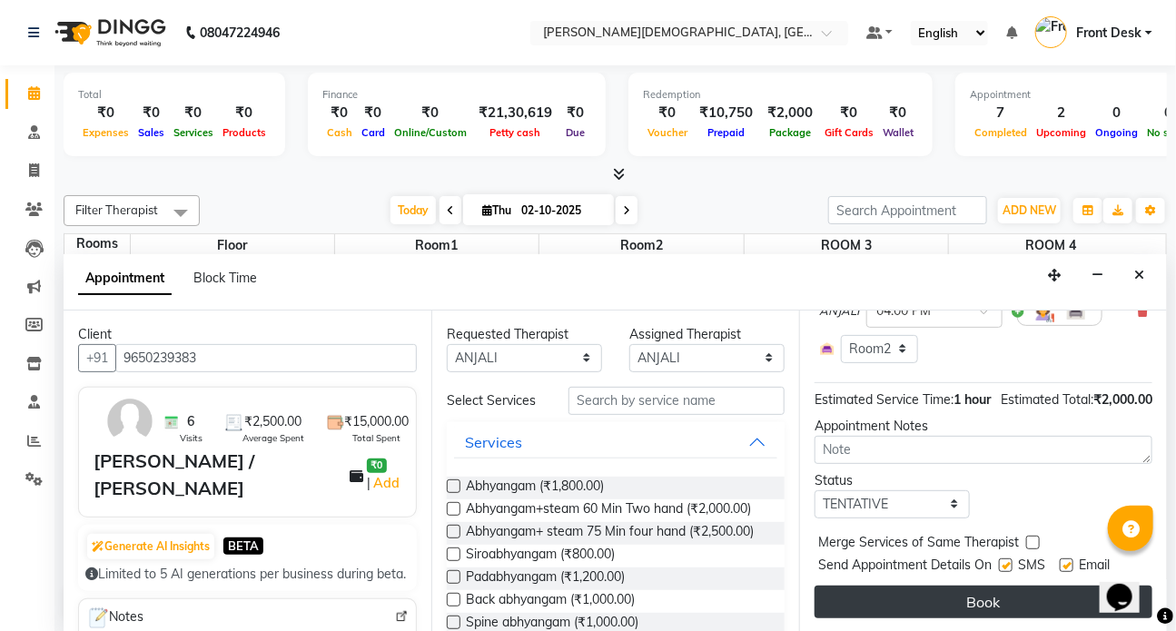
scroll to position [232, 0]
click at [924, 586] on button "Book" at bounding box center [983, 602] width 338 height 33
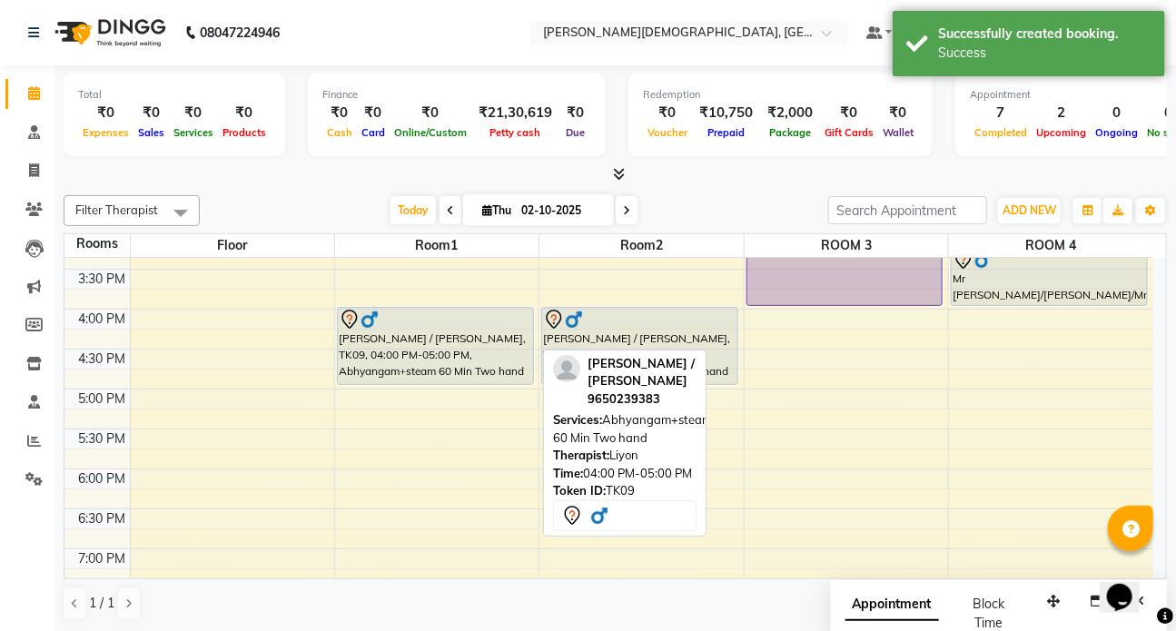
scroll to position [792, 0]
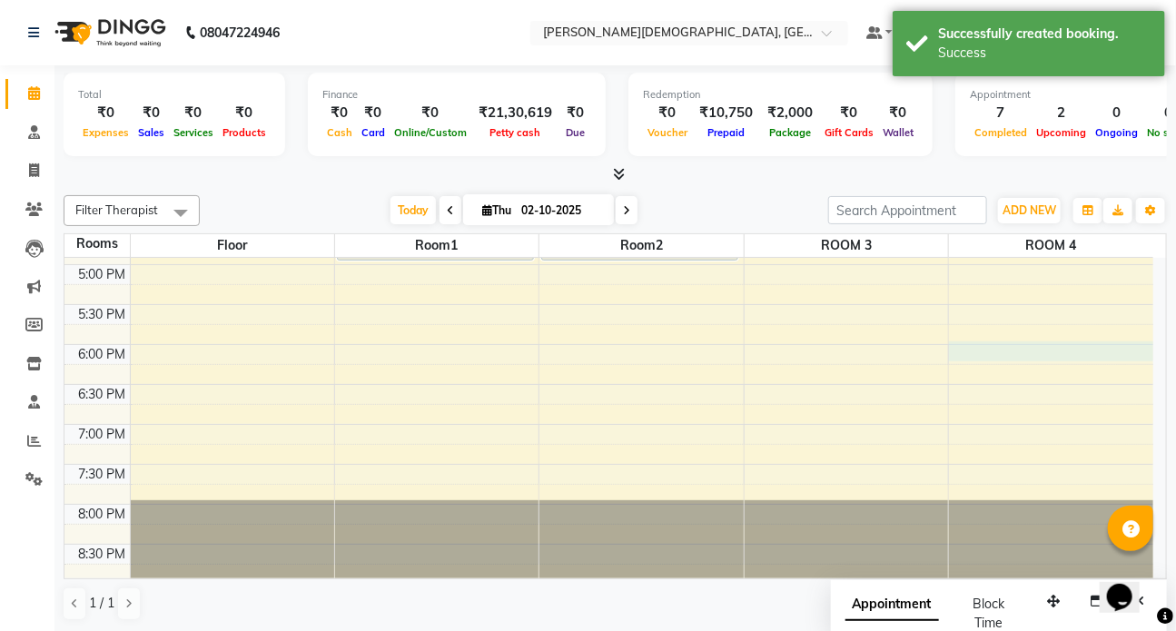
click at [1049, 347] on div "7:00 AM 7:30 AM 8:00 AM 8:30 AM 9:00 AM 9:30 AM 10:00 AM 10:30 AM 11:00 AM 11:3…" at bounding box center [608, 25] width 1089 height 1118
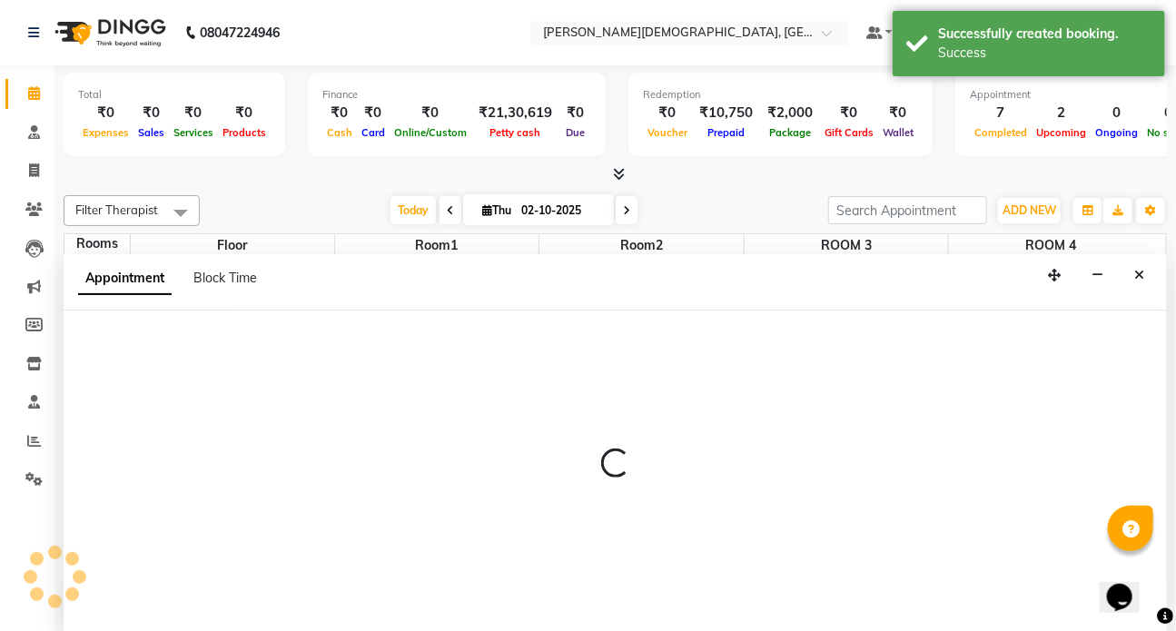
scroll to position [0, 0]
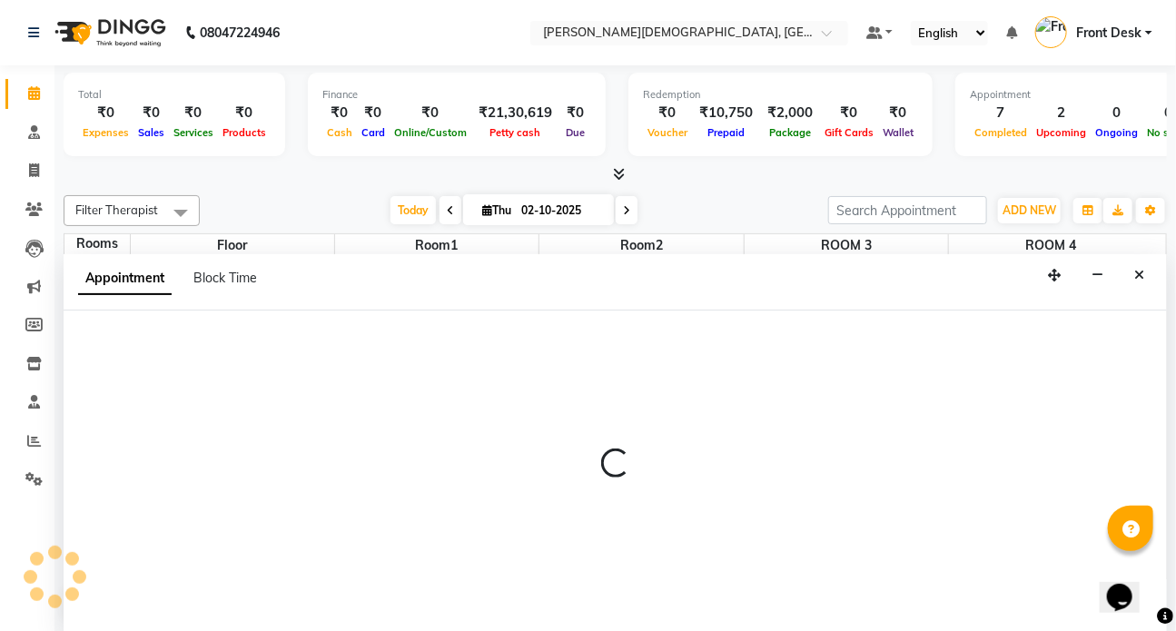
select select "1080"
select select "tentative"
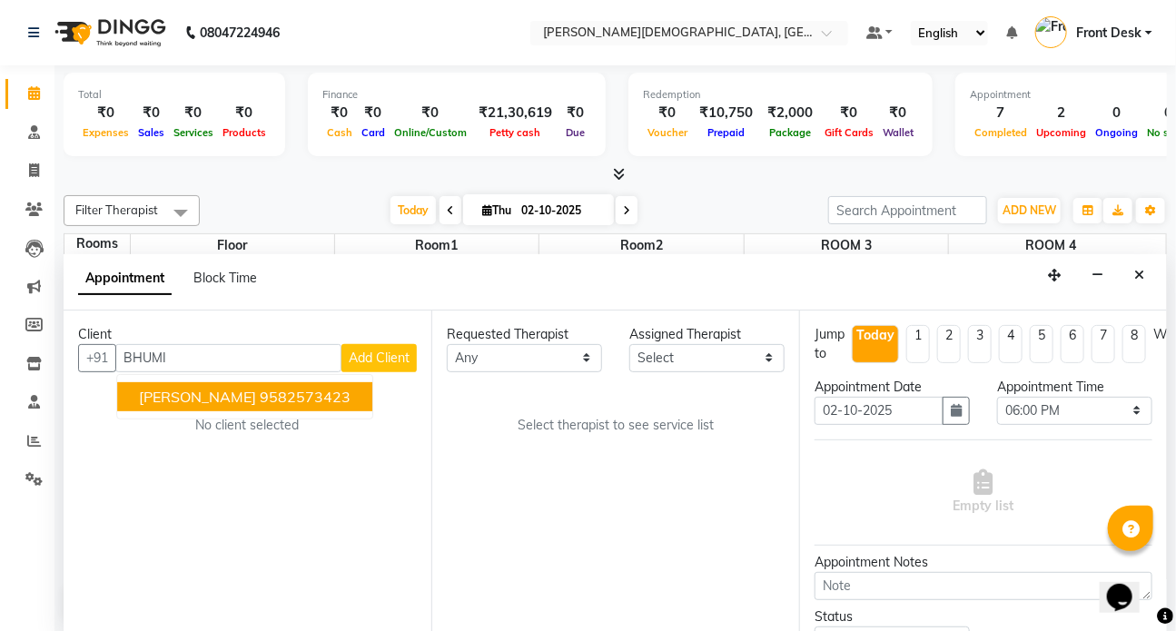
click at [278, 394] on ngb-highlight "9582573423" at bounding box center [305, 397] width 91 height 18
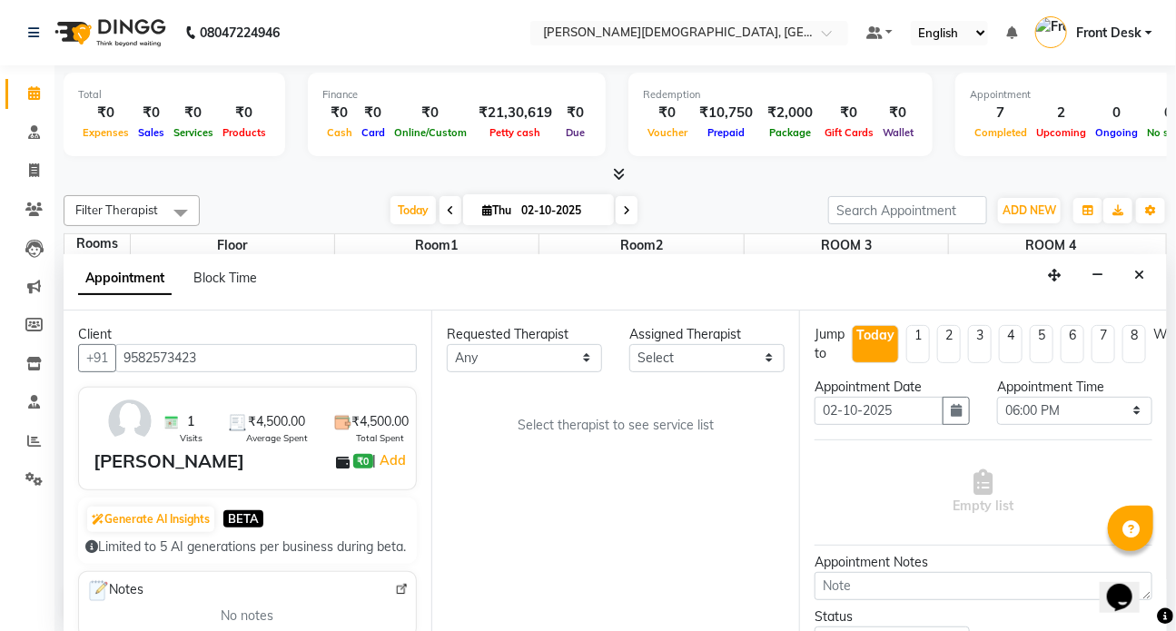
type input "9582573423"
click at [512, 360] on select "Any ANJALI ATUL [PERSON_NAME] Dr [PERSON_NAME] Front Desk HARITA [PERSON_NAME] …" at bounding box center [524, 358] width 155 height 28
select select "90183"
click at [447, 344] on select "Any ANJALI ATUL [PERSON_NAME] Dr [PERSON_NAME] Front Desk HARITA [PERSON_NAME] …" at bounding box center [524, 358] width 155 height 28
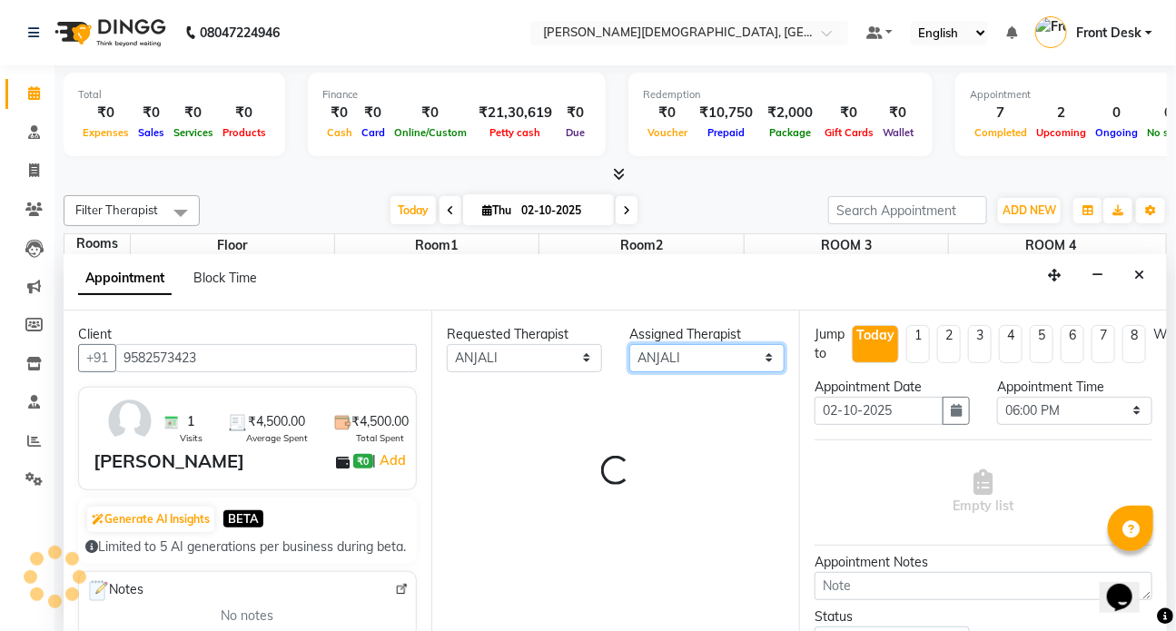
click at [668, 347] on select "Select ANJALI ATUL [PERSON_NAME] Dr [PERSON_NAME] Front Desk HARITA [PERSON_NAM…" at bounding box center [706, 358] width 155 height 28
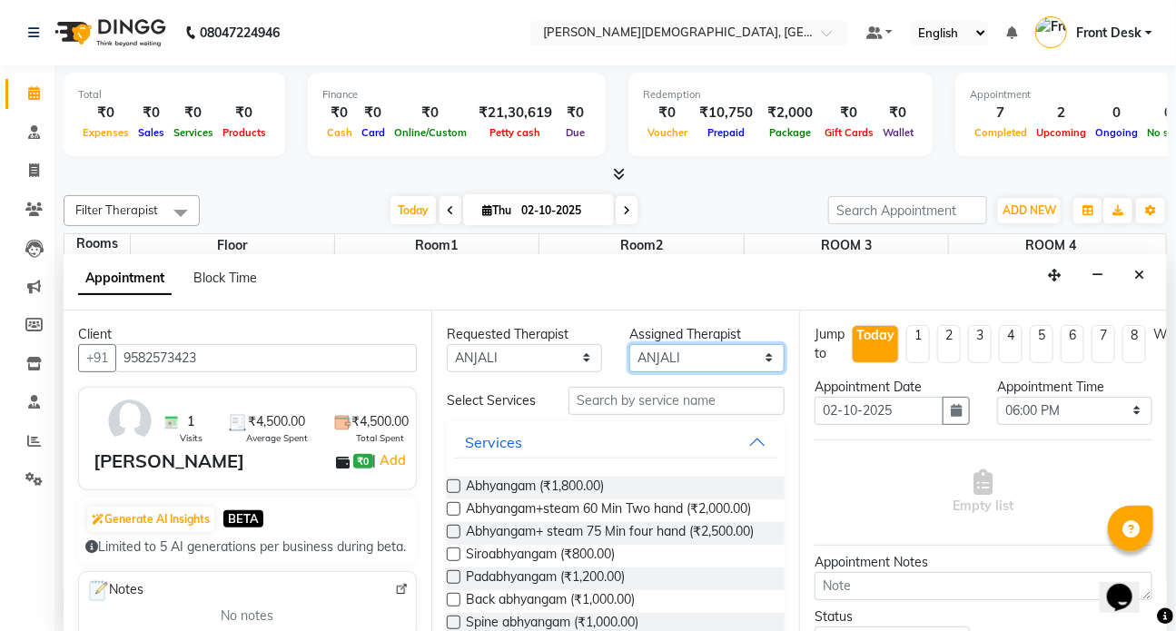
select select "92401"
click at [629, 344] on select "Select ANJALI ATUL [PERSON_NAME] Dr [PERSON_NAME] Front Desk HARITA [PERSON_NAM…" at bounding box center [706, 358] width 155 height 28
click at [451, 538] on label at bounding box center [454, 532] width 14 height 14
click at [451, 539] on input "checkbox" at bounding box center [453, 533] width 12 height 12
checkbox input "true"
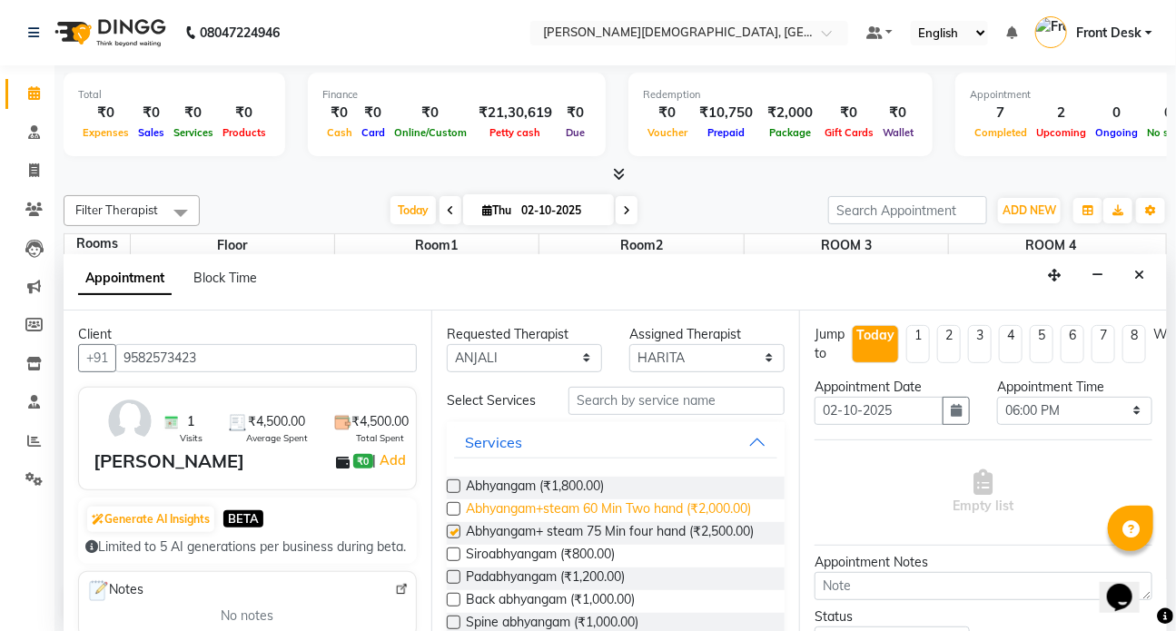
select select "3622"
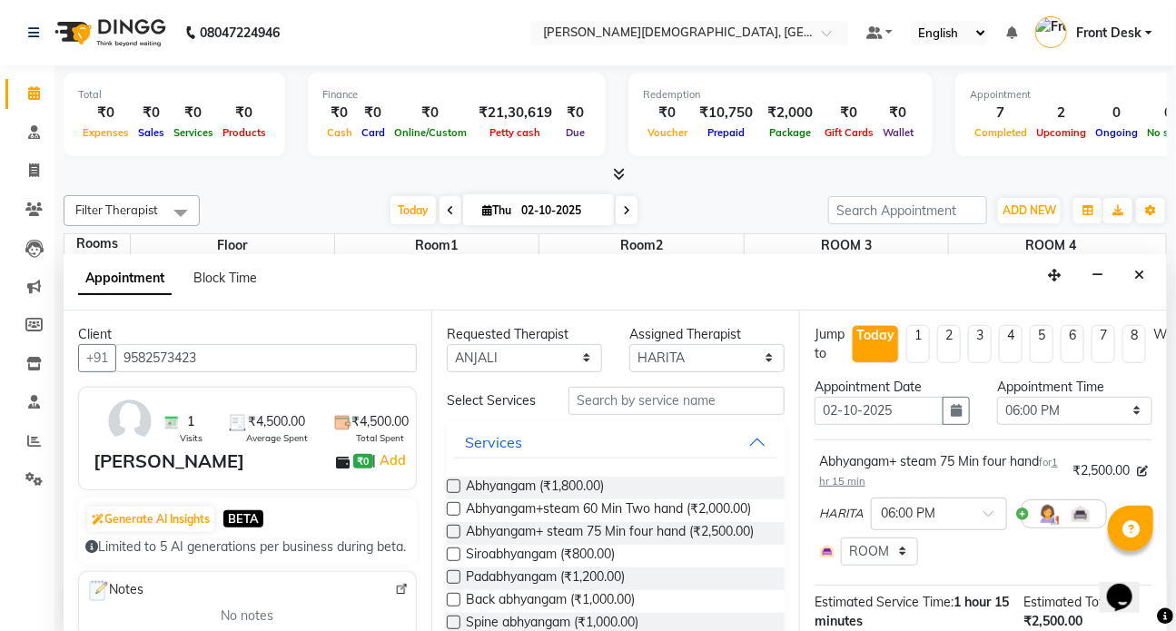
checkbox input "false"
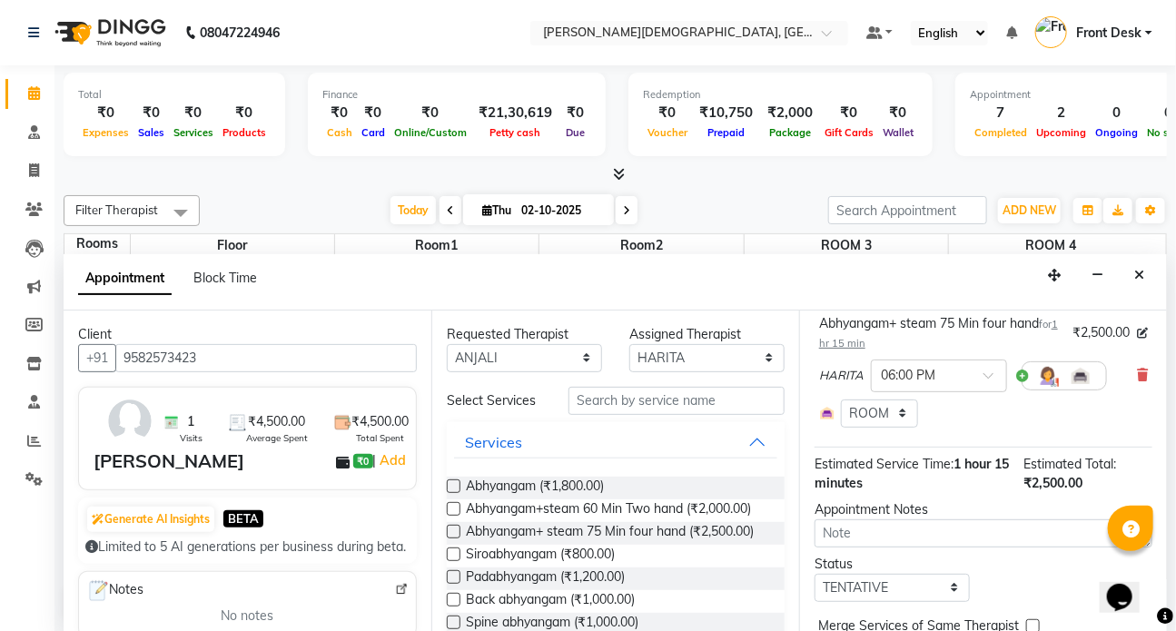
scroll to position [232, 0]
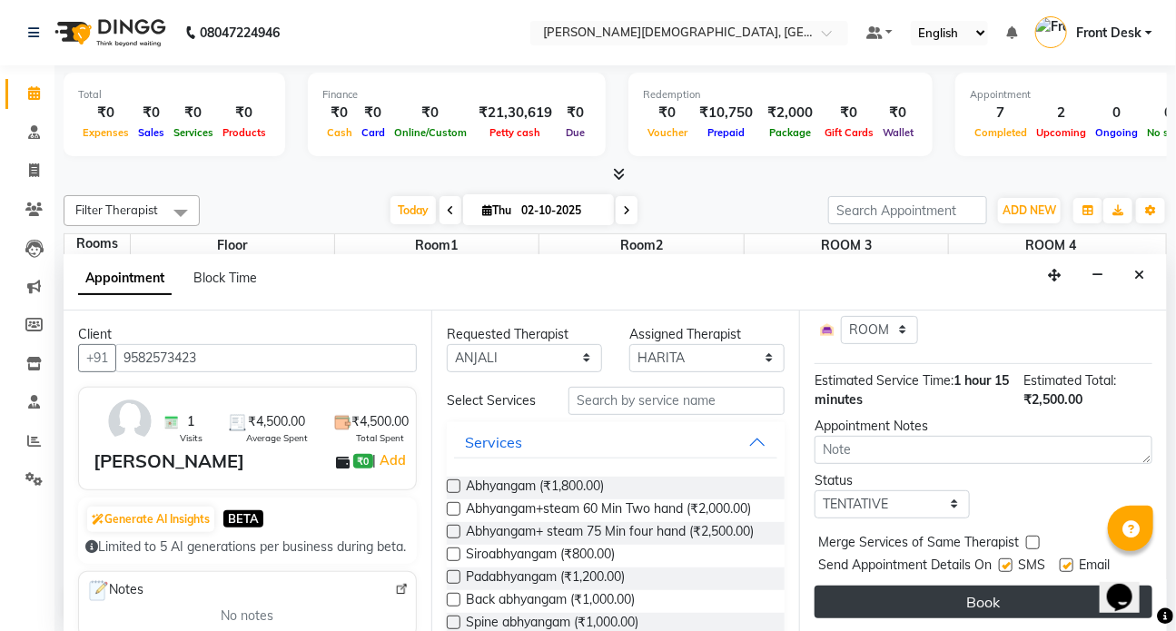
click at [951, 587] on button "Book" at bounding box center [983, 602] width 338 height 33
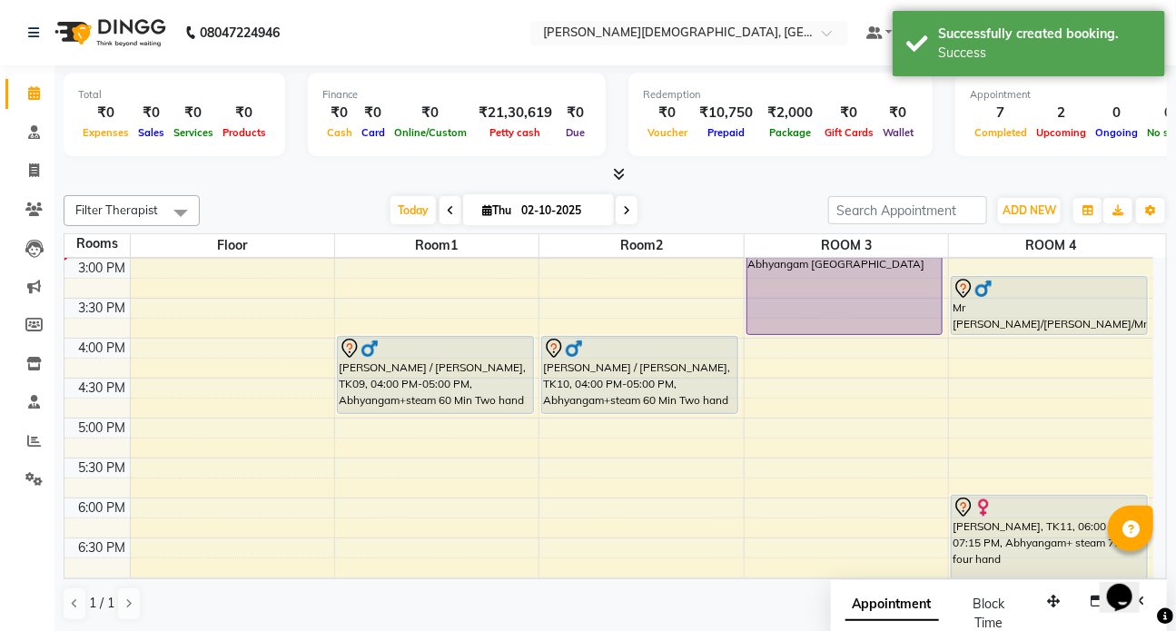
scroll to position [626, 0]
